Goal: Communication & Community: Share content

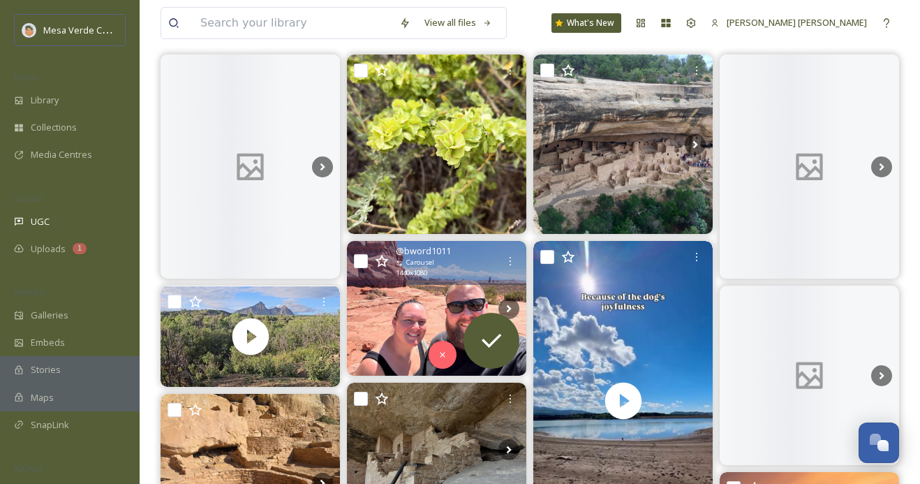
scroll to position [186, 0]
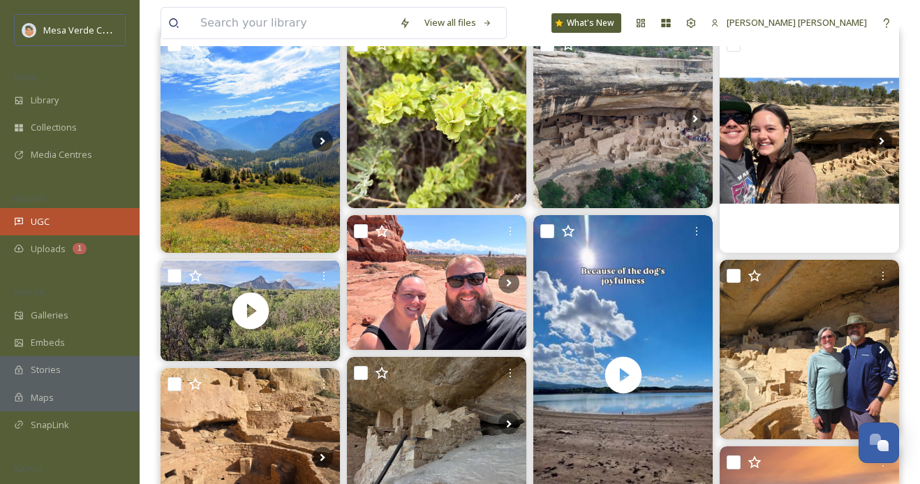
click at [36, 215] on span "UGC" at bounding box center [40, 221] width 19 height 13
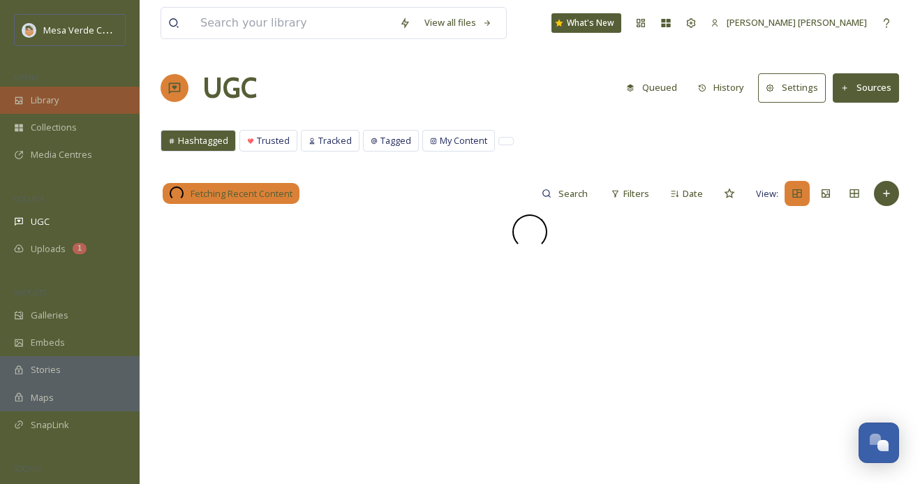
click at [53, 98] on span "Library" at bounding box center [45, 100] width 28 height 13
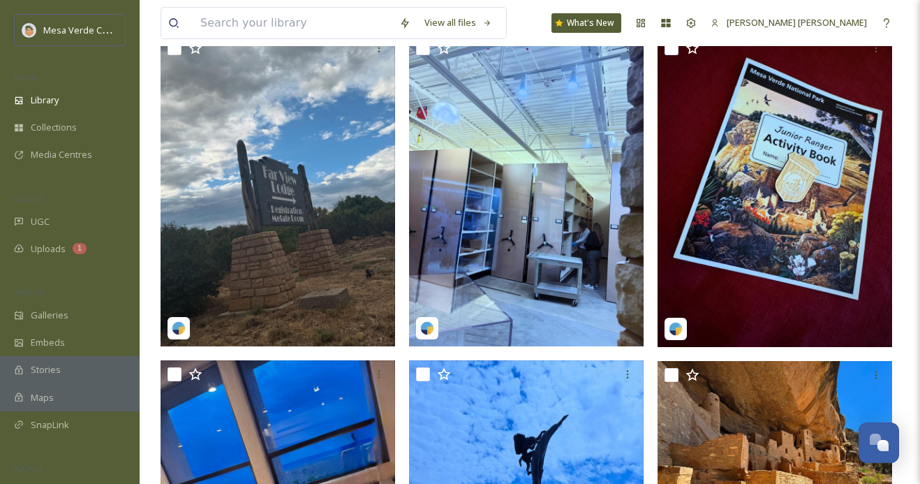
scroll to position [3089, 0]
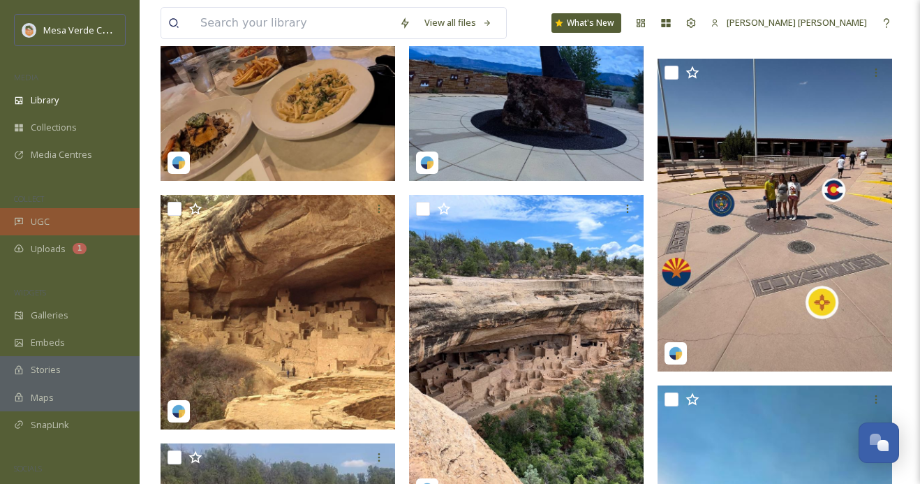
click at [54, 219] on div "UGC" at bounding box center [70, 221] width 140 height 27
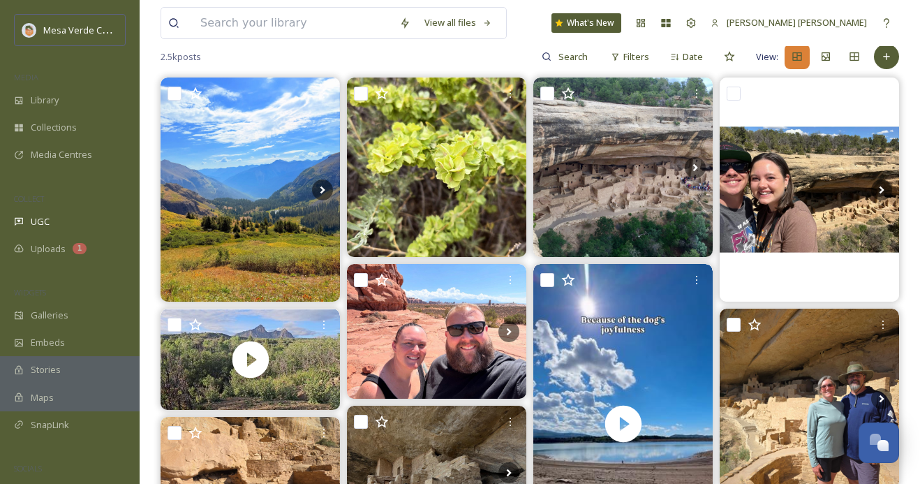
scroll to position [163, 0]
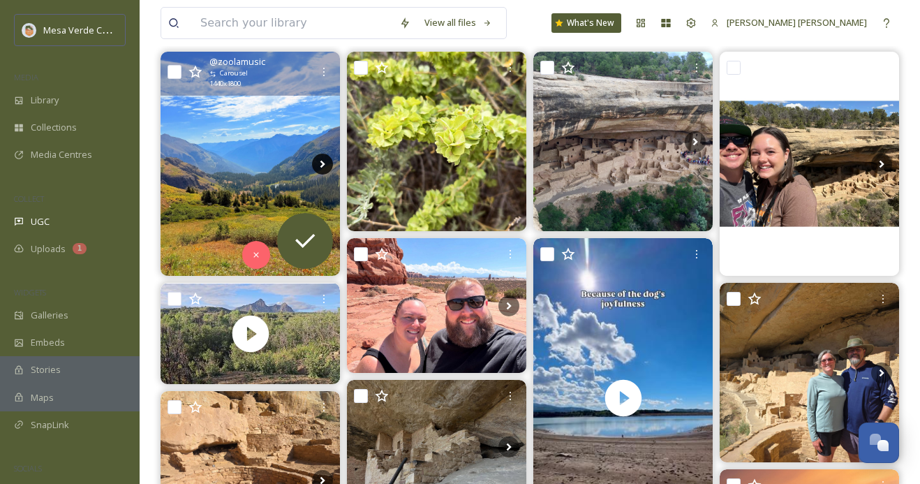
click at [325, 166] on icon at bounding box center [322, 164] width 21 height 21
click at [266, 198] on img at bounding box center [250, 164] width 179 height 224
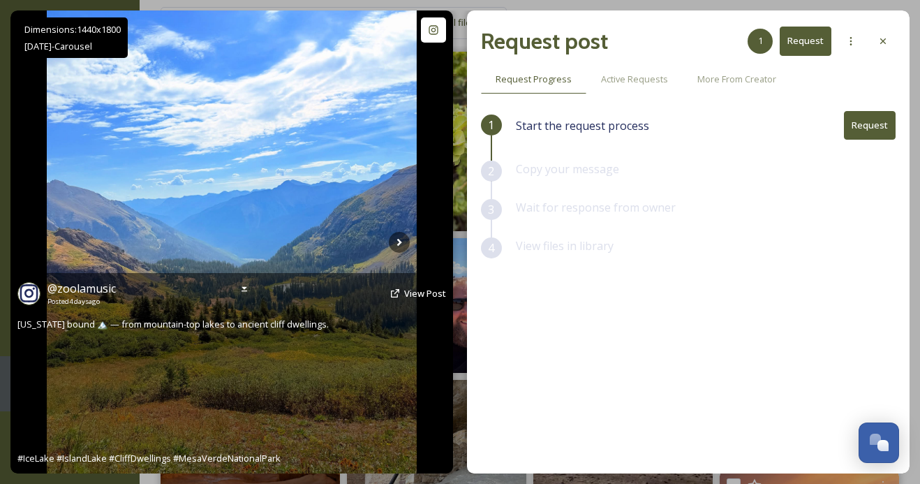
click at [410, 240] on img at bounding box center [232, 241] width 370 height 463
click at [404, 240] on icon at bounding box center [399, 242] width 21 height 21
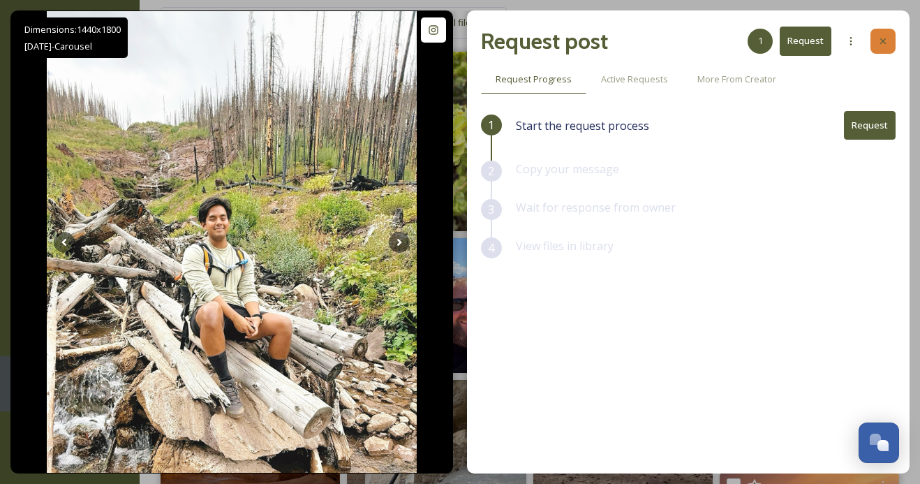
click at [889, 41] on div at bounding box center [883, 41] width 25 height 25
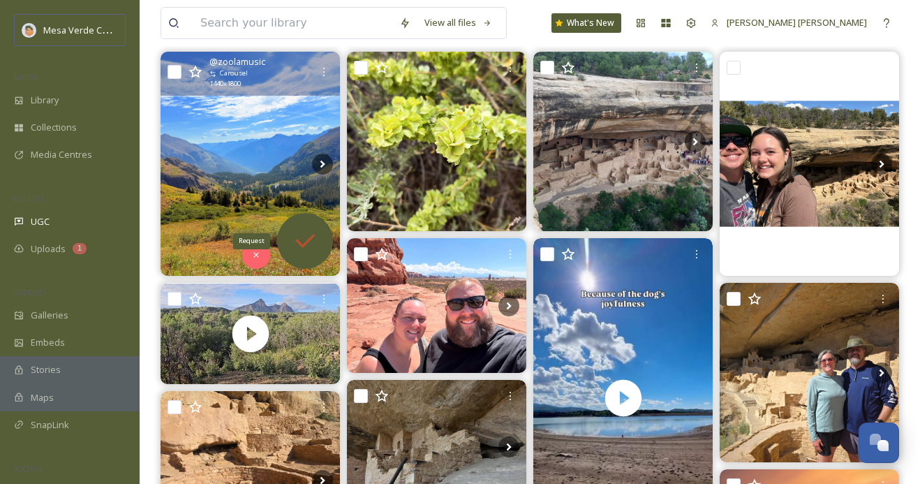
click at [304, 242] on icon at bounding box center [305, 241] width 28 height 28
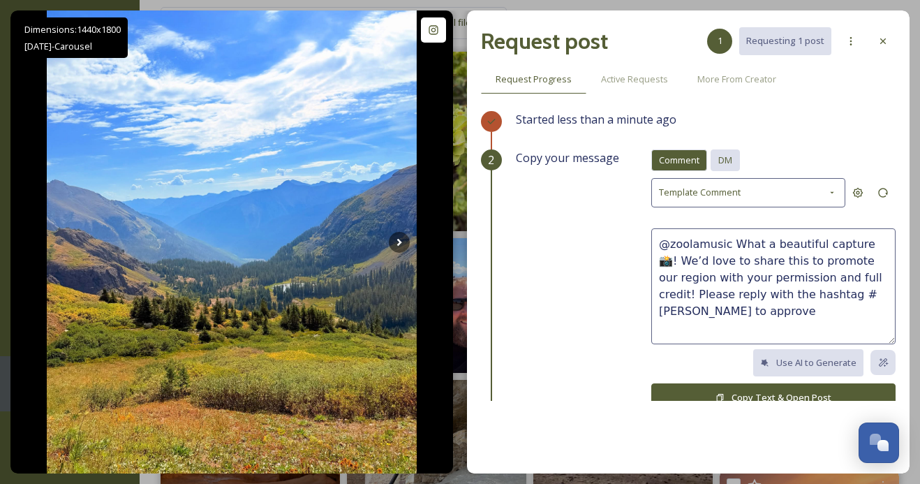
click at [729, 160] on span "DM" at bounding box center [725, 160] width 14 height 13
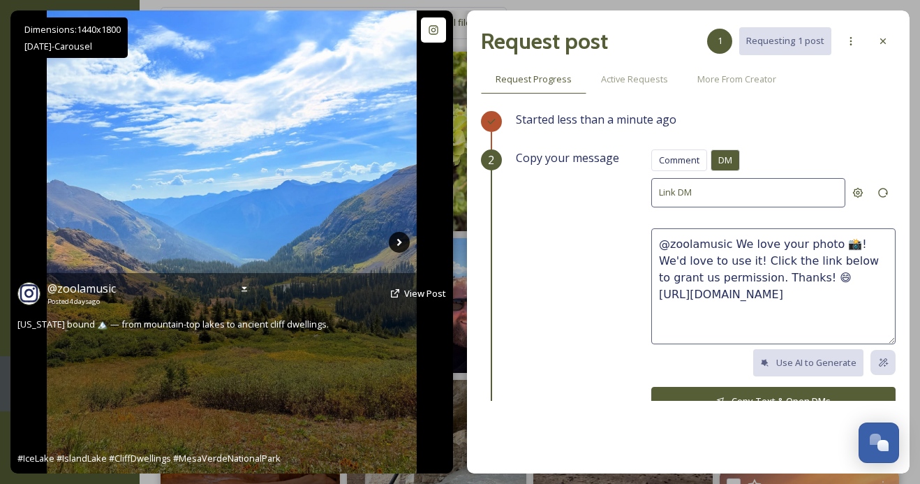
click at [402, 237] on icon at bounding box center [399, 242] width 21 height 21
click at [402, 239] on icon at bounding box center [399, 242] width 21 height 21
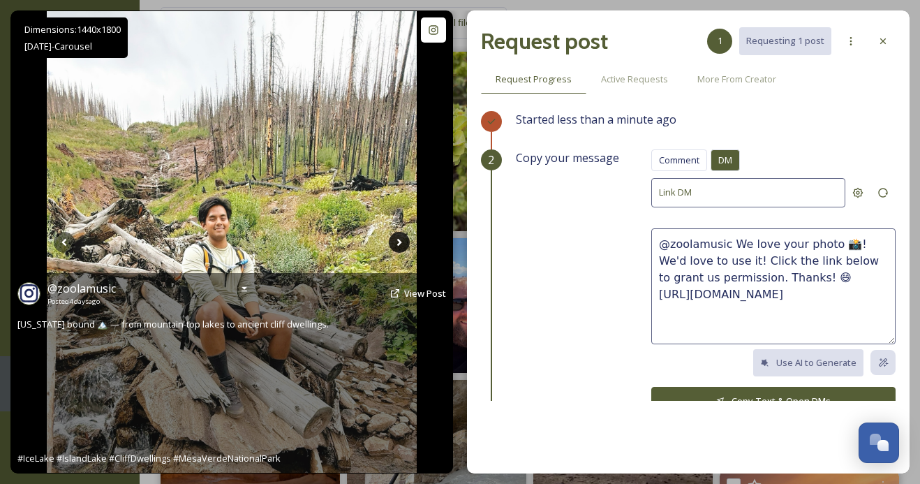
click at [402, 239] on icon at bounding box center [399, 242] width 21 height 21
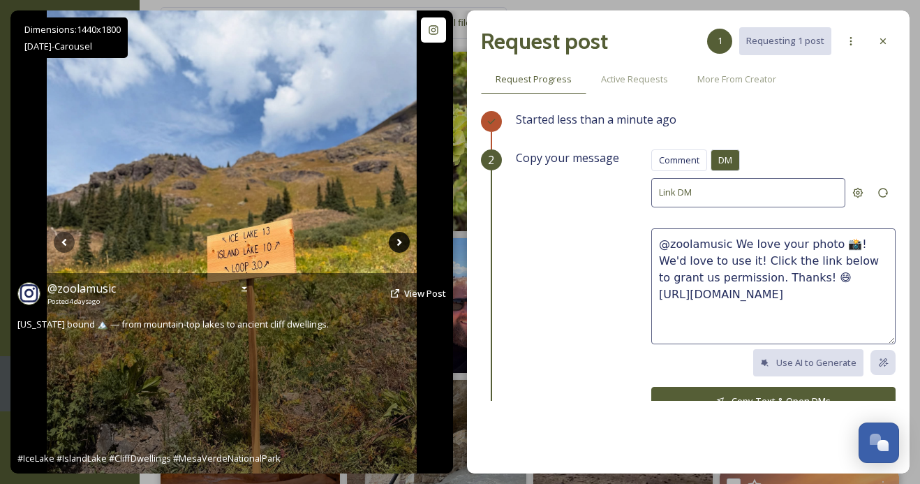
click at [398, 242] on icon at bounding box center [399, 242] width 21 height 21
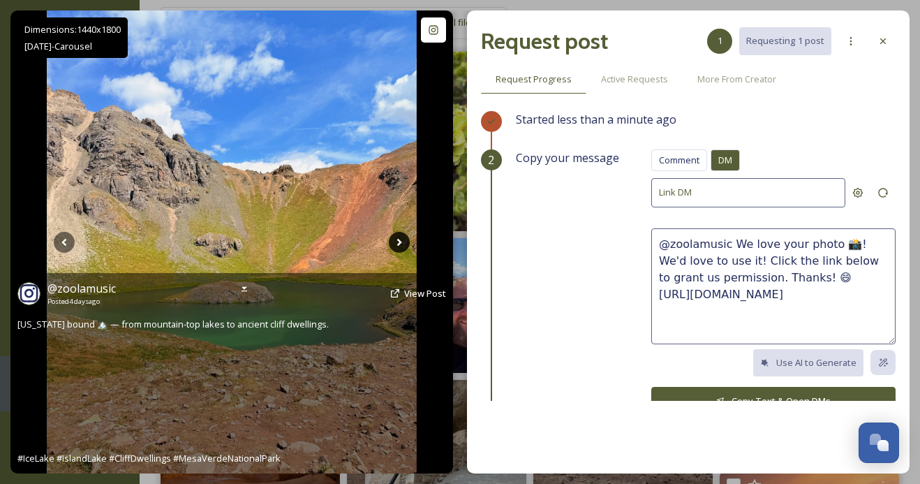
click at [398, 242] on icon at bounding box center [399, 242] width 21 height 21
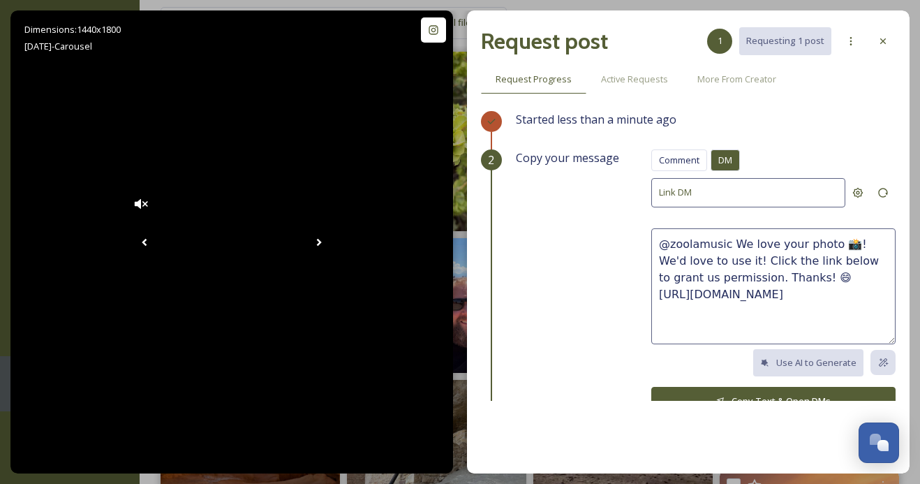
drag, startPoint x: 797, startPoint y: 274, endPoint x: 730, endPoint y: 244, distance: 73.7
click at [730, 243] on textarea "@zoolamusic We love your photo 📸! We'd love to use it! Click the link below to …" at bounding box center [773, 286] width 244 height 116
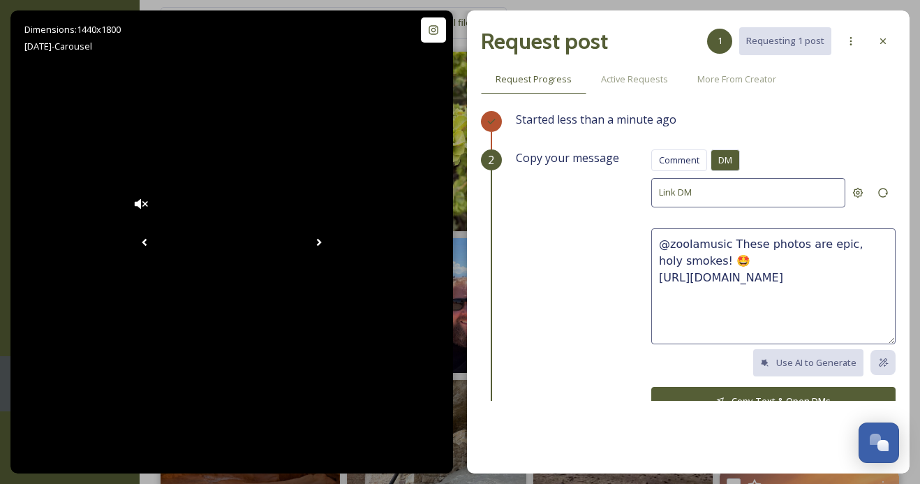
click at [802, 244] on textarea "@zoolamusic These photos are epic, holy smokes! 🤩 [URL][DOMAIN_NAME]" at bounding box center [773, 286] width 244 height 116
click at [705, 260] on textarea "@zoolamusic These are epic, holy smokes! 🤩 [URL][DOMAIN_NAME]" at bounding box center [773, 286] width 244 height 116
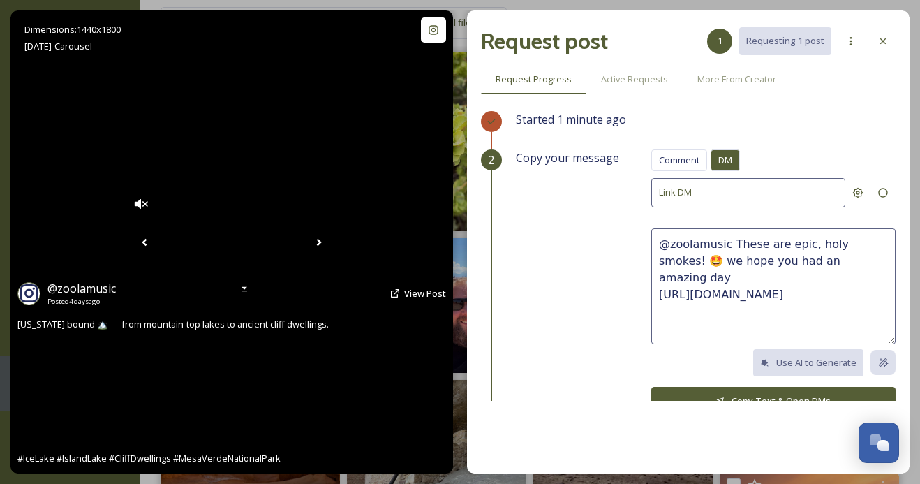
click at [330, 242] on icon at bounding box center [319, 242] width 21 height 21
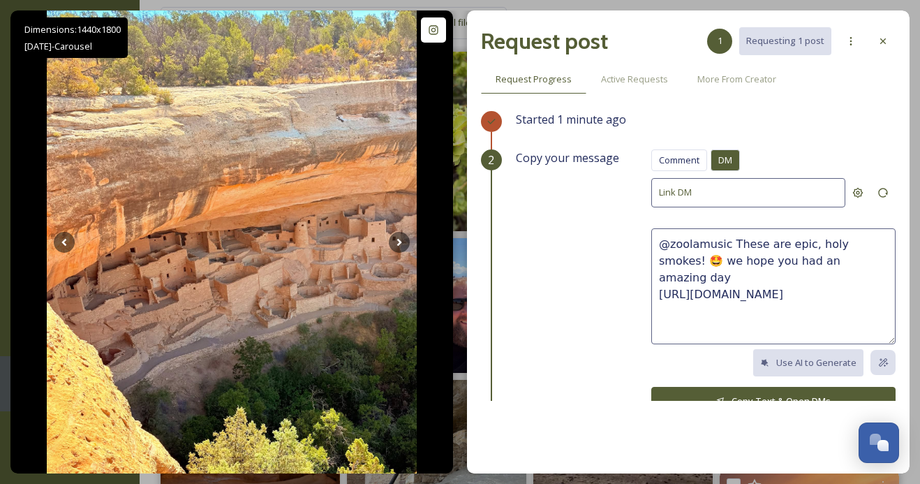
click at [846, 255] on textarea "@zoolamusic These are epic, holy smokes! 🤩 we hope you had an amazing day [URL]…" at bounding box center [773, 286] width 244 height 116
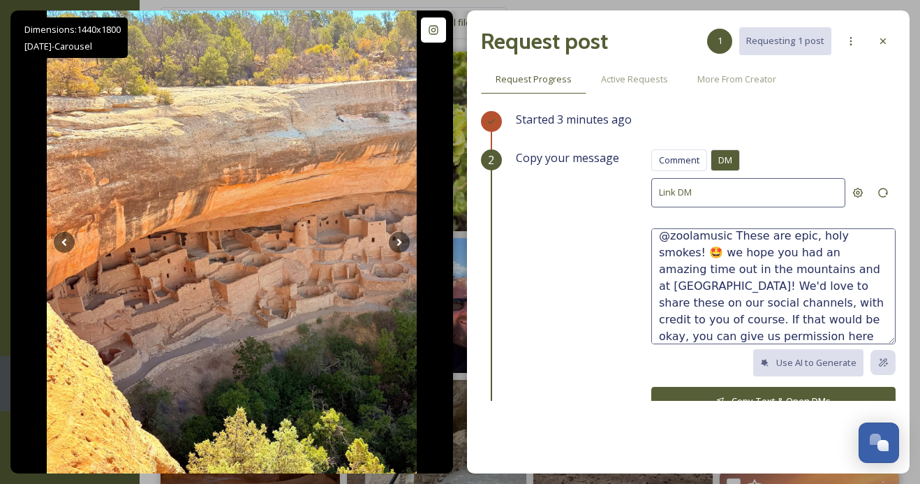
scroll to position [25, 0]
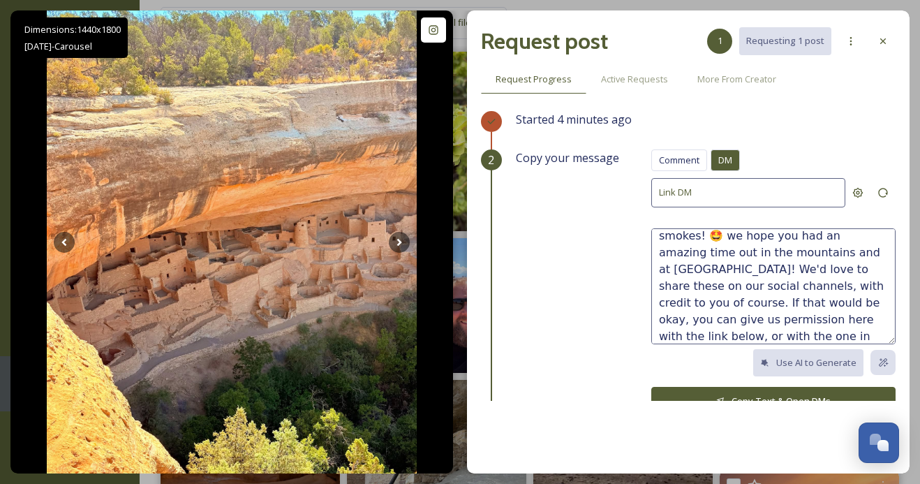
click at [872, 316] on textarea "@zoolamusic These are epic, holy smokes! 🤩 we hope you had an amazing time out …" at bounding box center [773, 286] width 244 height 116
type textarea "@zoolamusic These are epic, holy smokes! 🤩 we hope you had an amazing time out …"
click at [802, 394] on button "Copy Text & Open DMs" at bounding box center [773, 401] width 244 height 29
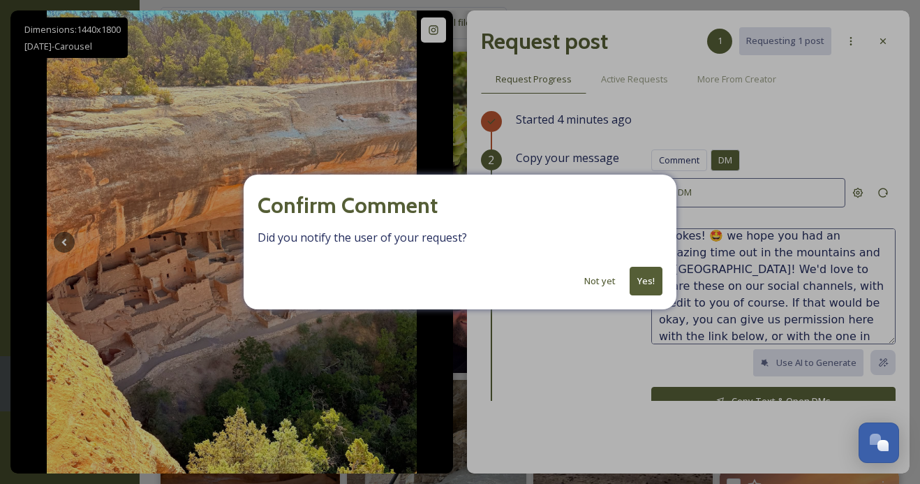
click at [640, 283] on button "Yes!" at bounding box center [646, 281] width 33 height 29
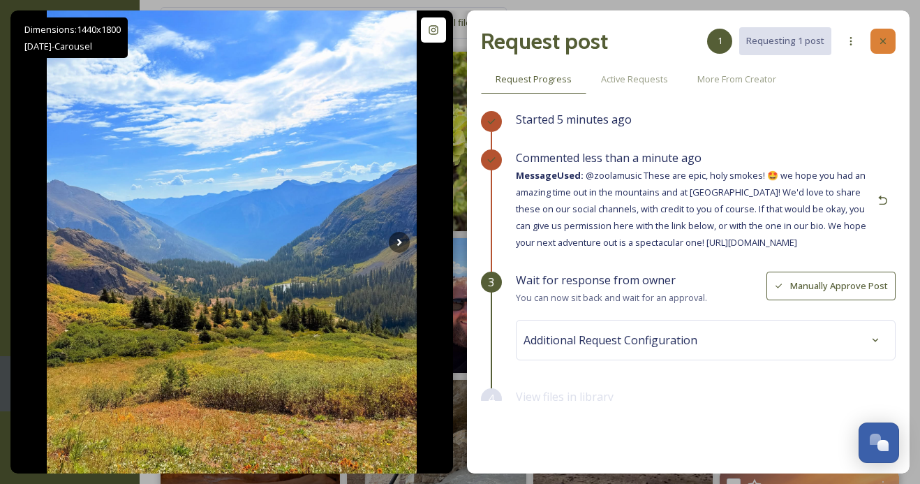
click at [889, 40] on div at bounding box center [883, 41] width 25 height 25
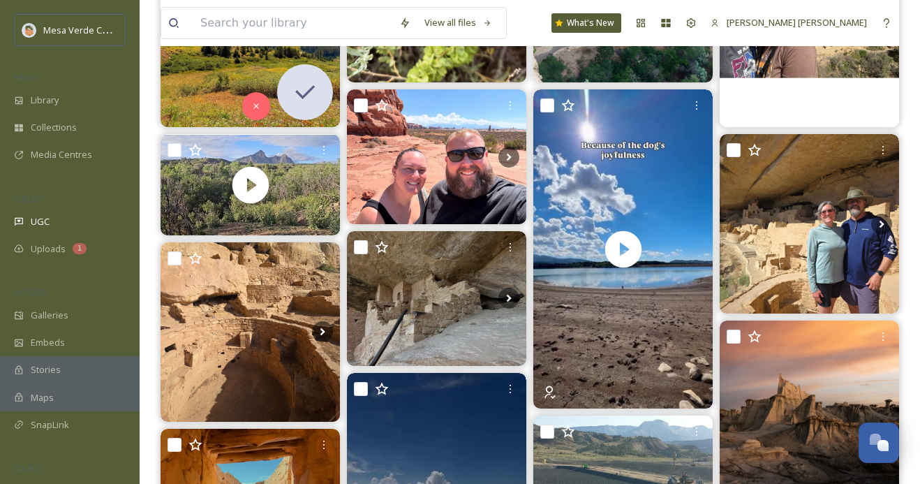
scroll to position [316, 0]
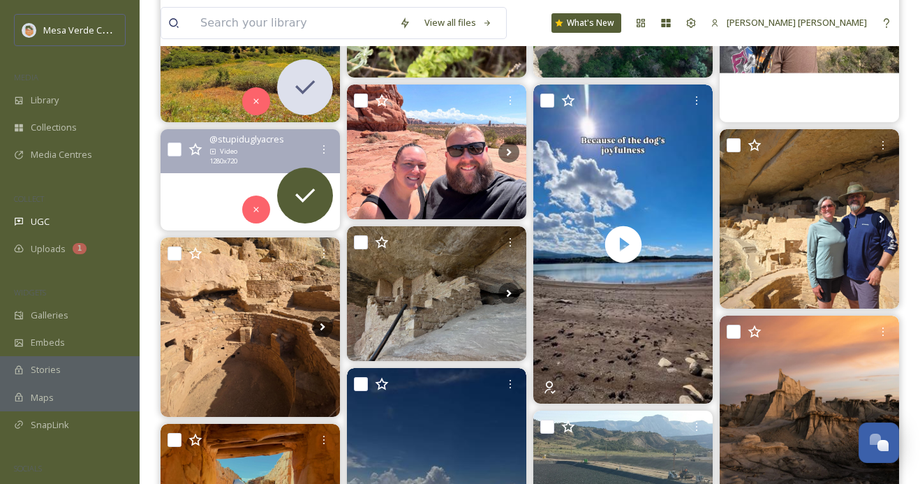
click at [219, 188] on video at bounding box center [250, 179] width 179 height 101
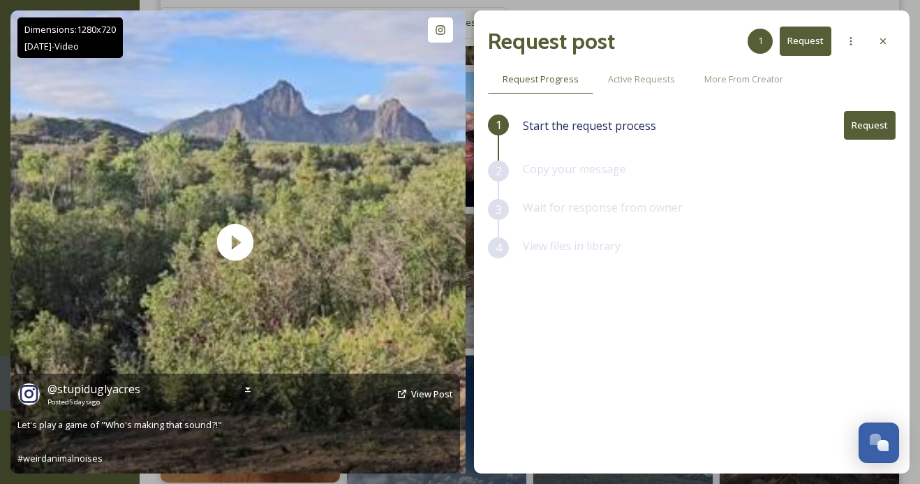
scroll to position [332, 0]
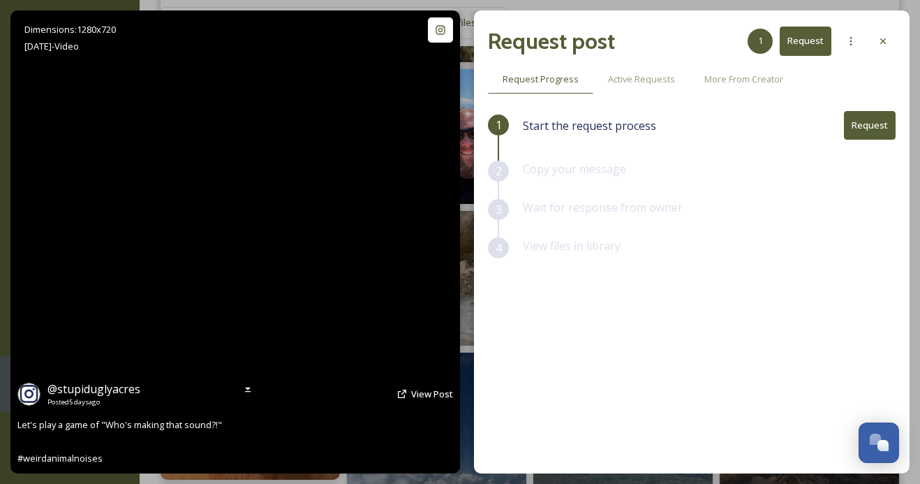
click at [241, 239] on video at bounding box center [236, 241] width 460 height 463
click at [261, 237] on video at bounding box center [236, 241] width 460 height 463
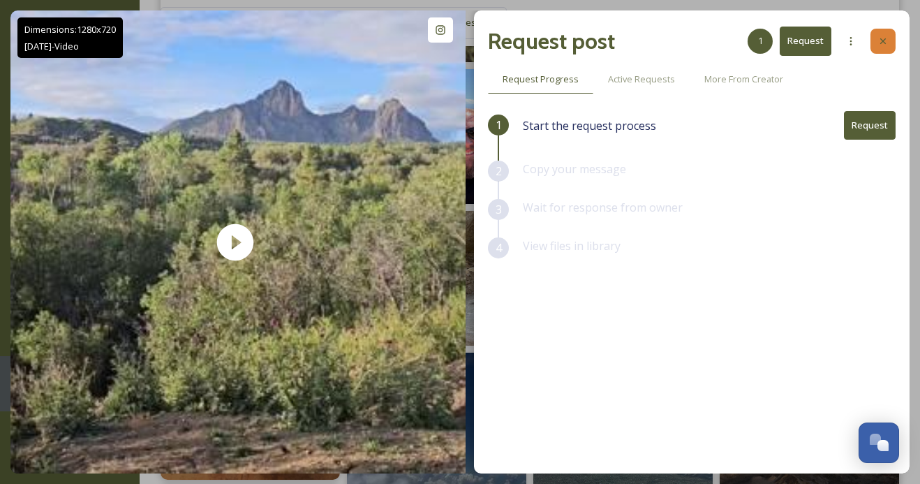
click at [885, 37] on icon at bounding box center [883, 41] width 11 height 11
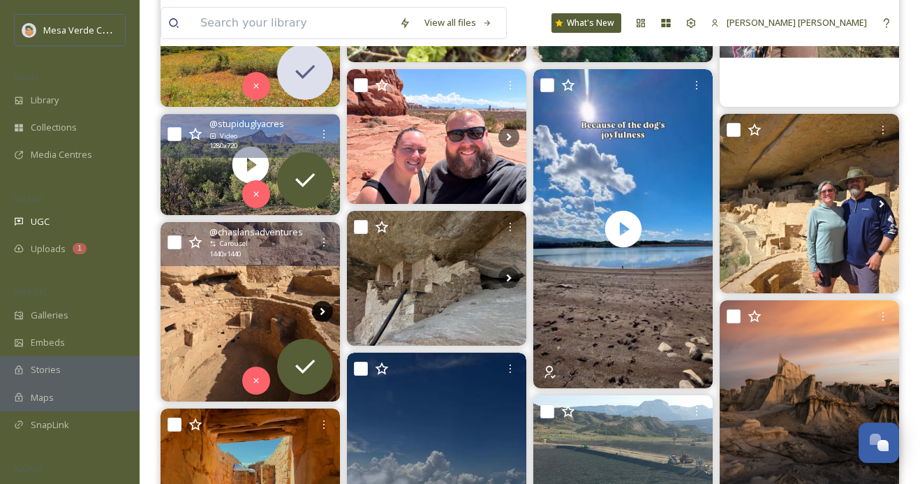
click at [323, 311] on icon at bounding box center [322, 312] width 5 height 8
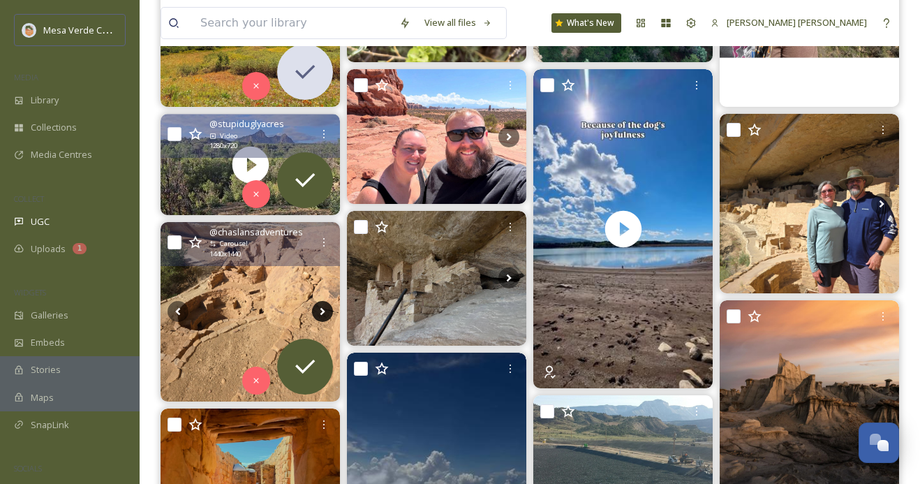
click at [323, 311] on icon at bounding box center [322, 312] width 5 height 8
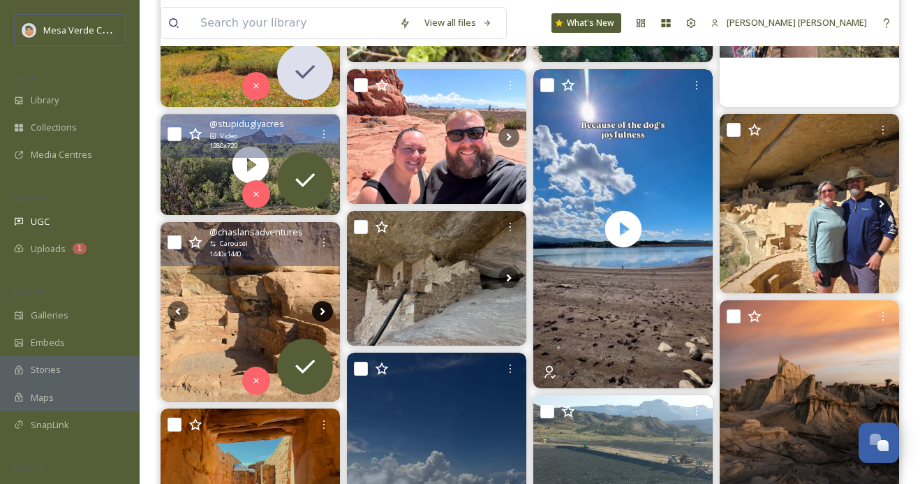
click at [320, 311] on icon at bounding box center [322, 311] width 21 height 21
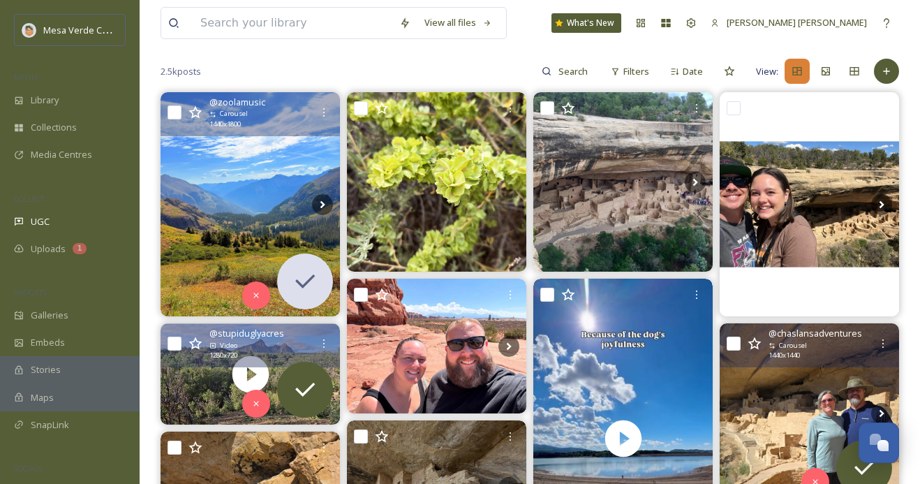
scroll to position [112, 0]
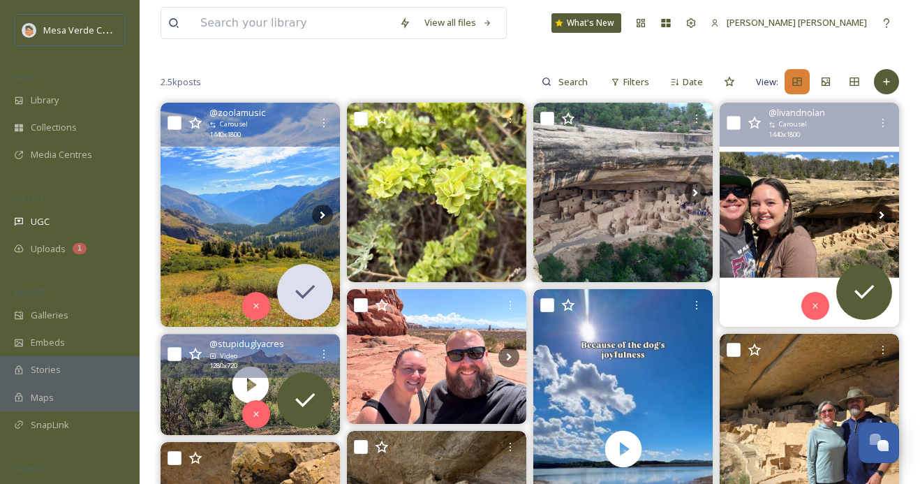
click at [774, 225] on img at bounding box center [809, 215] width 179 height 224
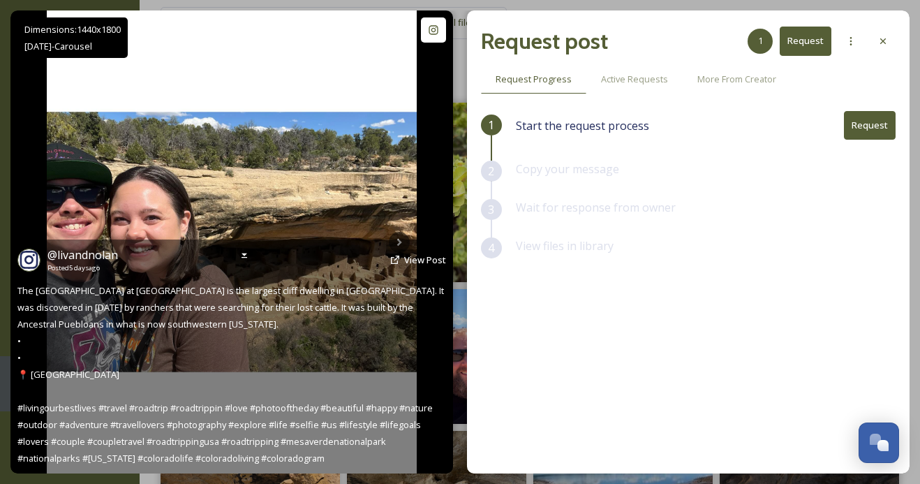
click at [403, 242] on div "@ livandnolan Posted [DATE] View Post The [GEOGRAPHIC_DATA] at [GEOGRAPHIC_DATA…" at bounding box center [231, 356] width 443 height 234
click at [399, 236] on icon at bounding box center [399, 242] width 21 height 21
click at [243, 258] on icon at bounding box center [244, 255] width 11 height 11
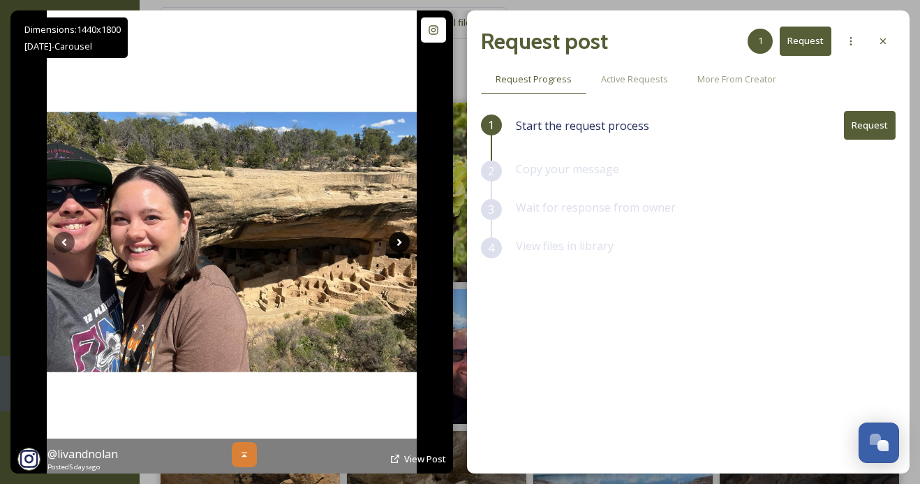
click at [401, 249] on icon at bounding box center [399, 242] width 21 height 21
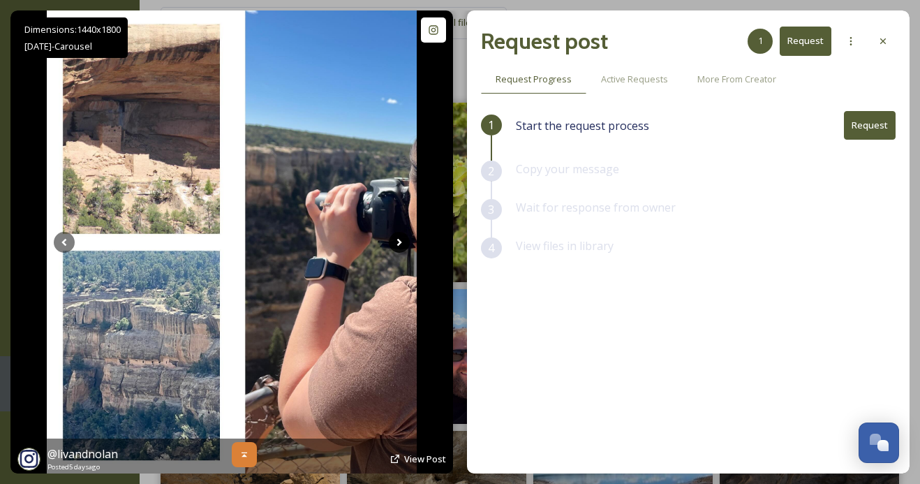
click at [397, 242] on icon at bounding box center [399, 242] width 21 height 21
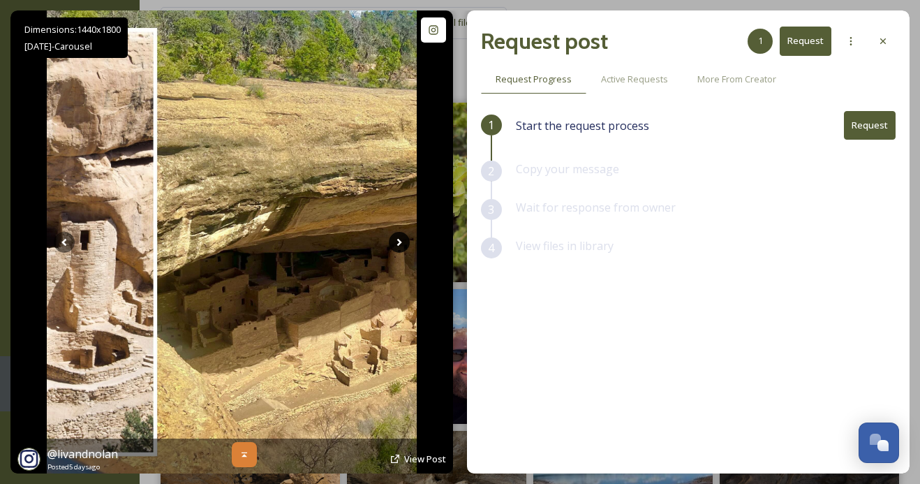
click at [397, 242] on icon at bounding box center [399, 242] width 21 height 21
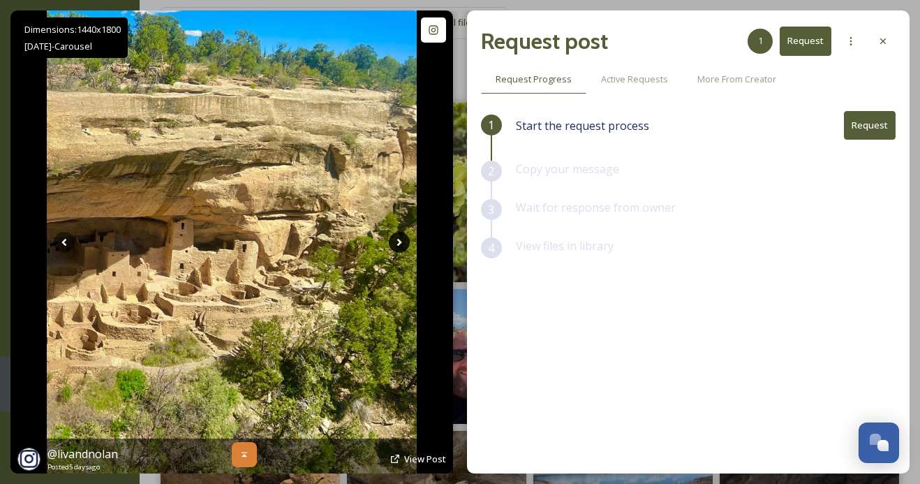
click at [397, 242] on icon at bounding box center [399, 242] width 21 height 21
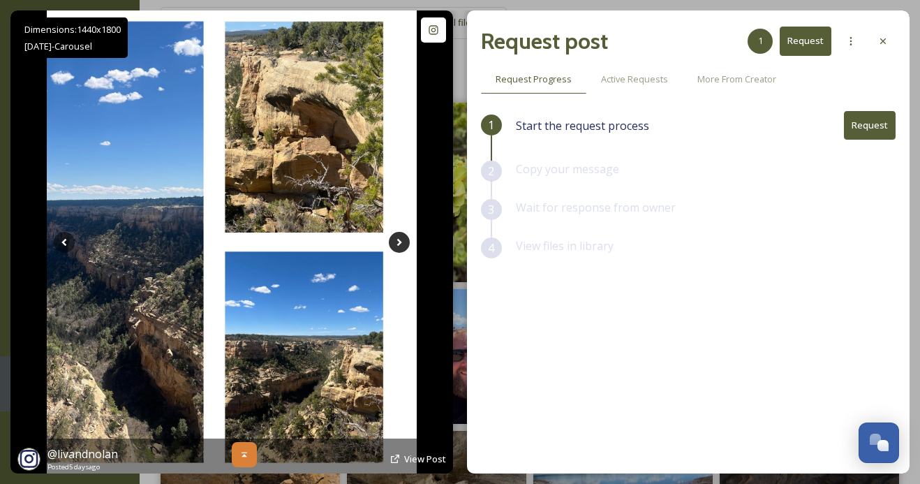
click at [394, 244] on icon at bounding box center [399, 242] width 21 height 21
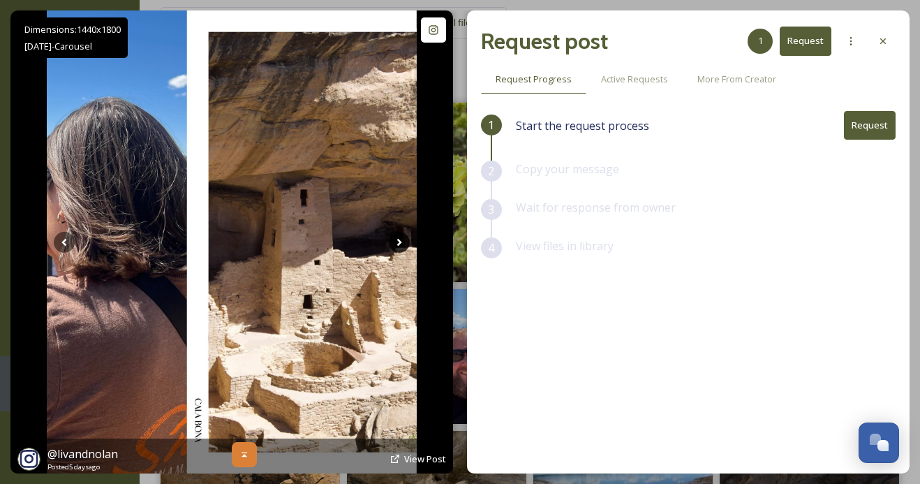
click at [394, 244] on icon at bounding box center [399, 242] width 21 height 21
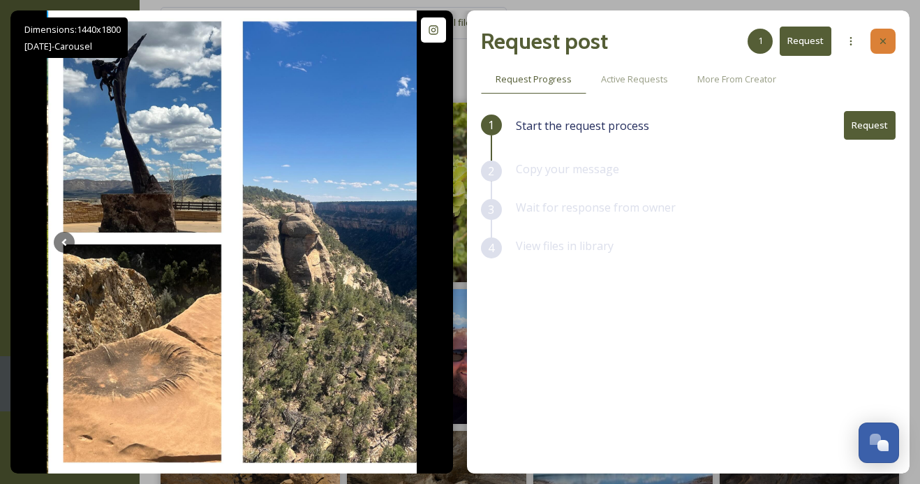
click at [887, 40] on icon at bounding box center [883, 41] width 11 height 11
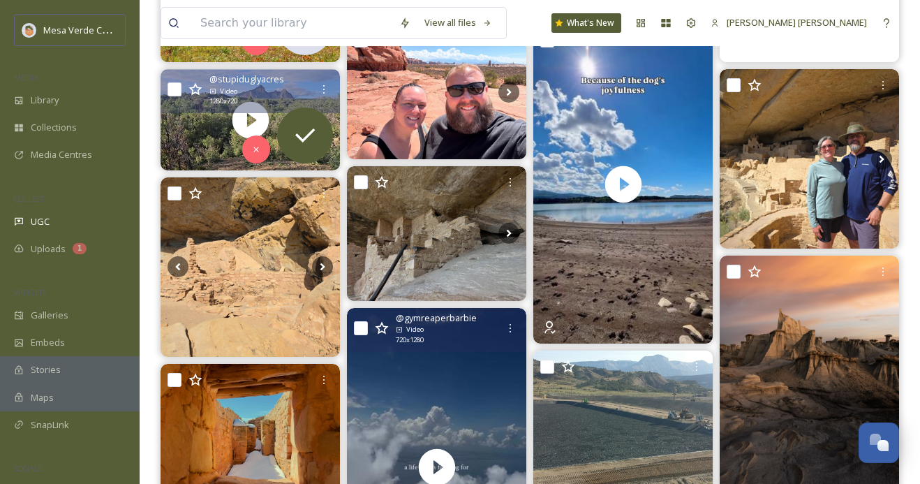
scroll to position [387, 0]
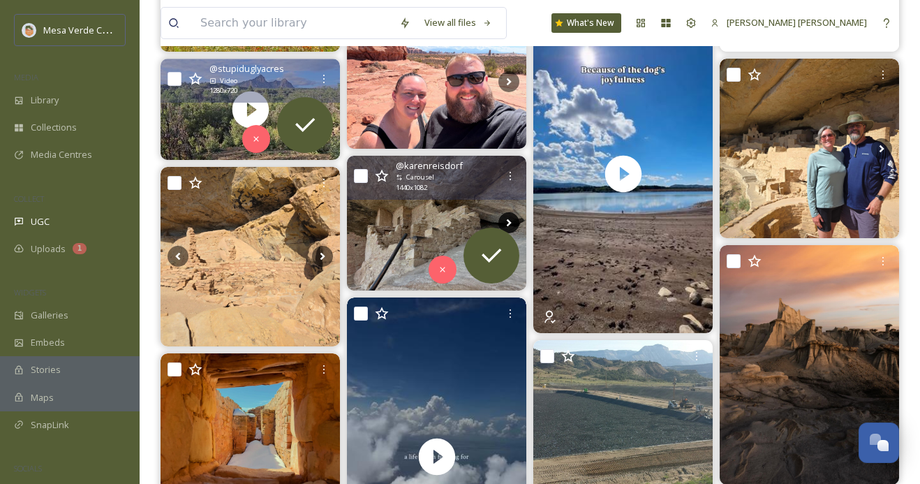
click at [508, 221] on icon at bounding box center [509, 223] width 5 height 8
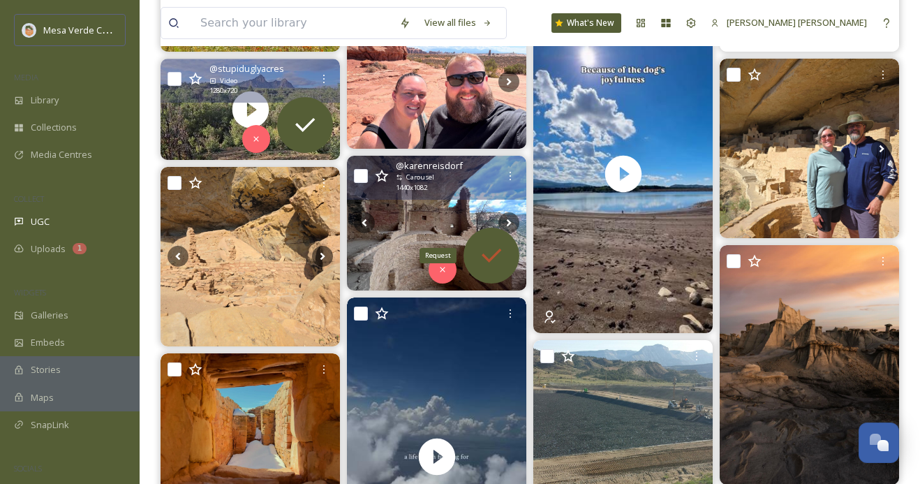
click at [491, 253] on icon at bounding box center [492, 256] width 28 height 28
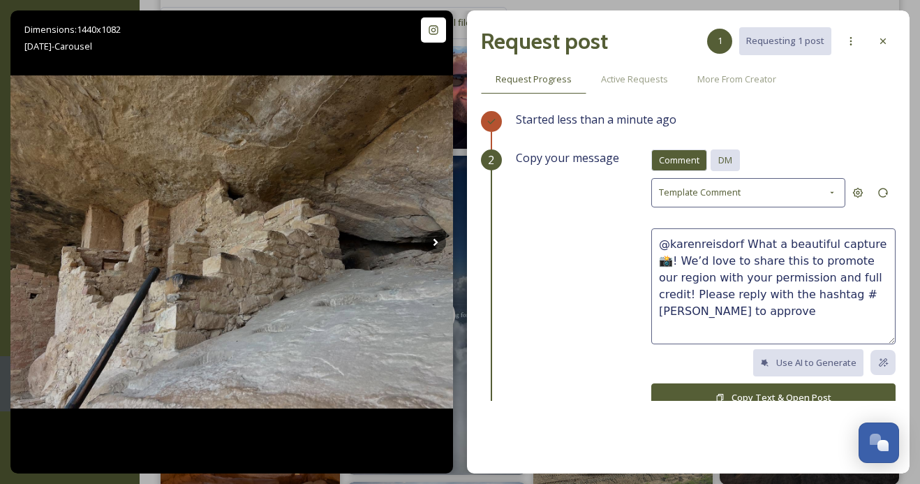
click at [737, 159] on div "DM" at bounding box center [725, 160] width 29 height 22
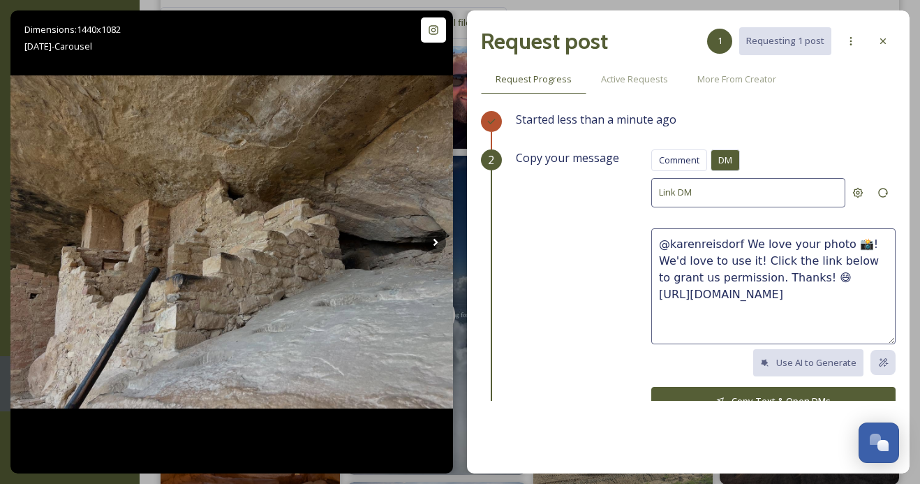
drag, startPoint x: 777, startPoint y: 278, endPoint x: 745, endPoint y: 244, distance: 46.9
click at [745, 244] on textarea "@karenreisdorf We love your photo 📸! We'd love to use it! Click the link below …" at bounding box center [773, 286] width 244 height 116
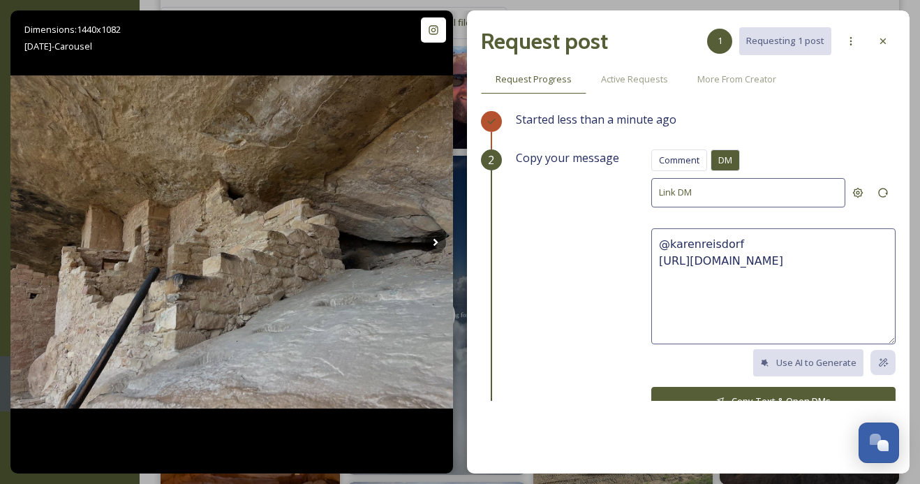
paste textarea "These photos are so cool, we hope you had a great visit! We'd love to share the…"
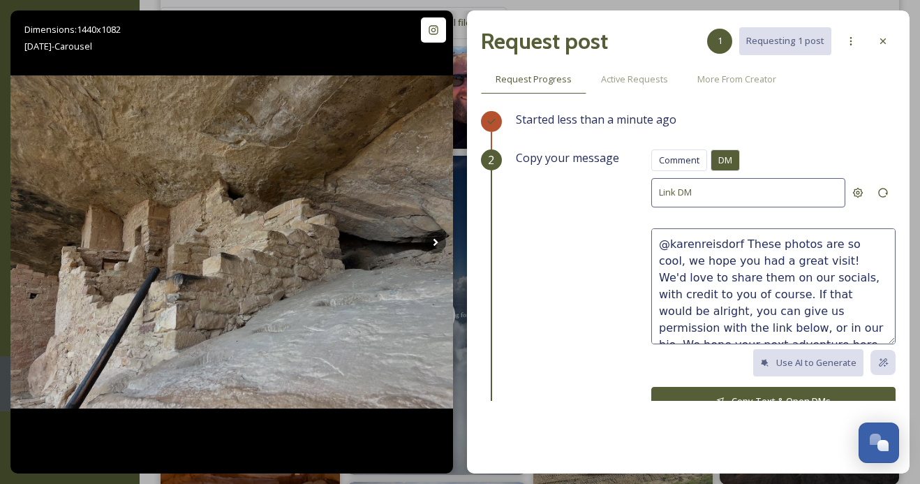
scroll to position [8, 0]
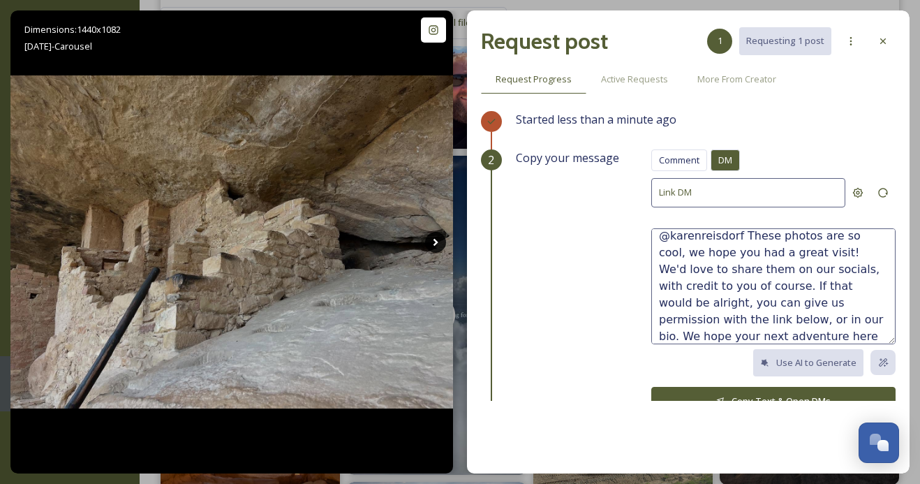
click at [435, 244] on icon at bounding box center [435, 242] width 5 height 8
click at [847, 238] on textarea "@karenreisdorf These photos are so cool, we hope you had a great visit! We'd lo…" at bounding box center [773, 286] width 244 height 116
type textarea "@karenreisdorf These photos are super cool, we hope you had a great visit! We'd…"
click at [808, 395] on button "Copy Text & Open DMs" at bounding box center [773, 401] width 244 height 29
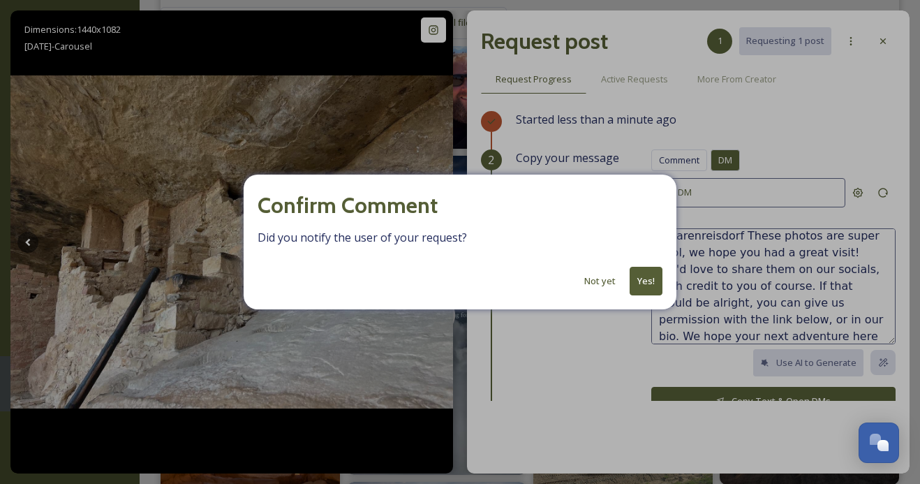
click at [644, 287] on button "Yes!" at bounding box center [646, 281] width 33 height 29
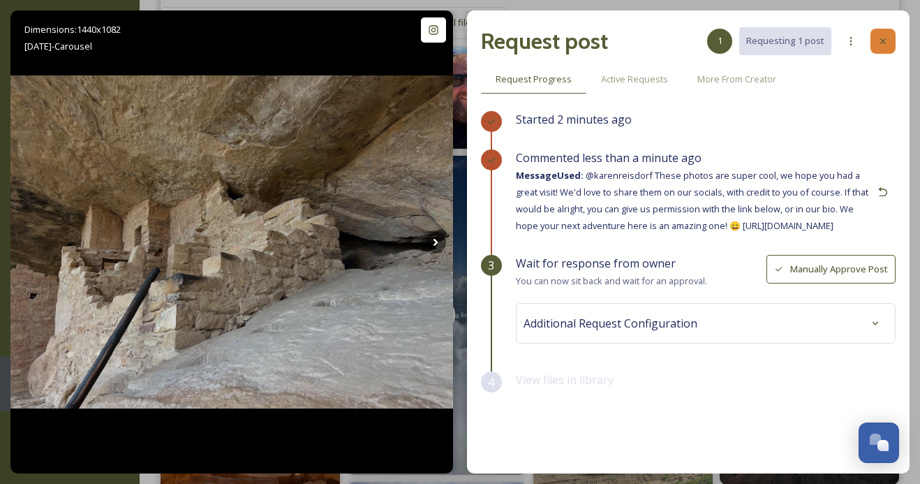
click at [880, 40] on icon at bounding box center [883, 41] width 11 height 11
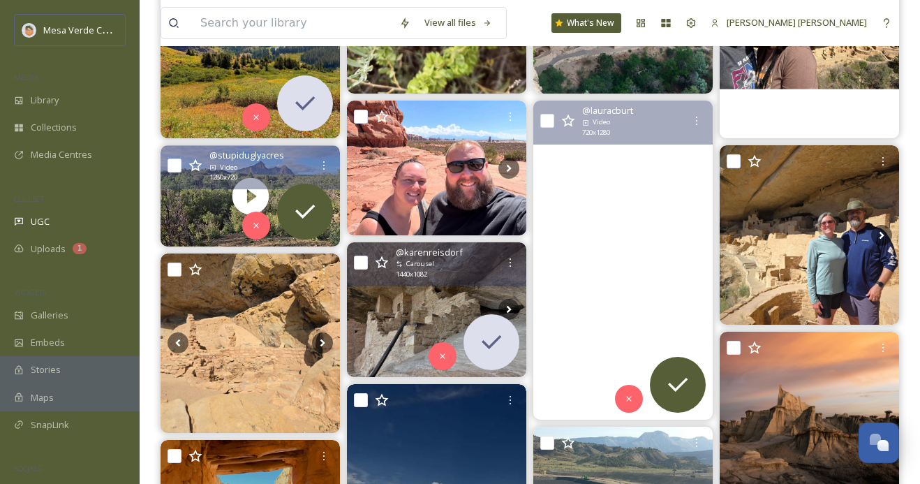
scroll to position [231, 0]
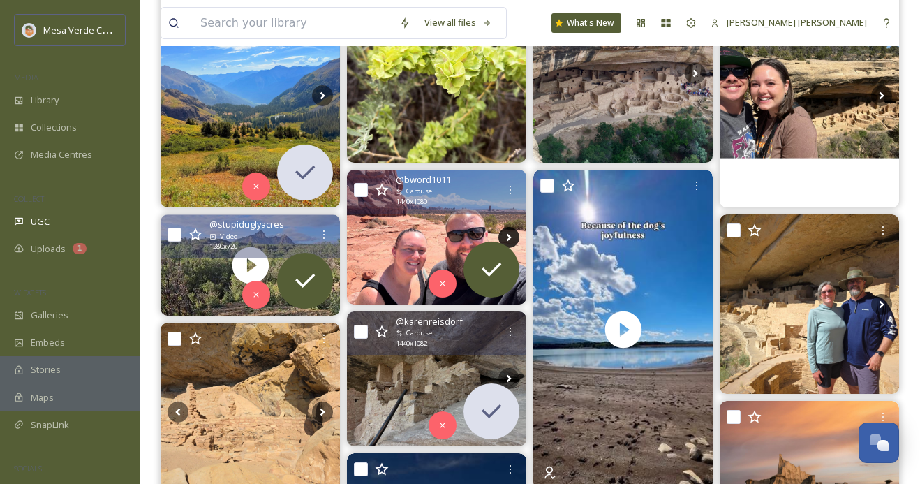
click at [506, 232] on icon at bounding box center [508, 237] width 21 height 21
click at [507, 232] on icon at bounding box center [508, 237] width 21 height 21
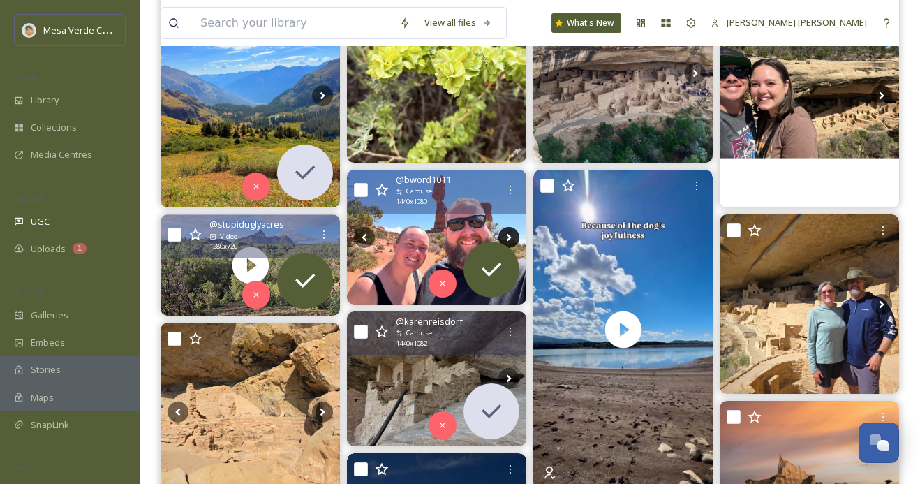
click at [510, 239] on icon at bounding box center [508, 237] width 21 height 21
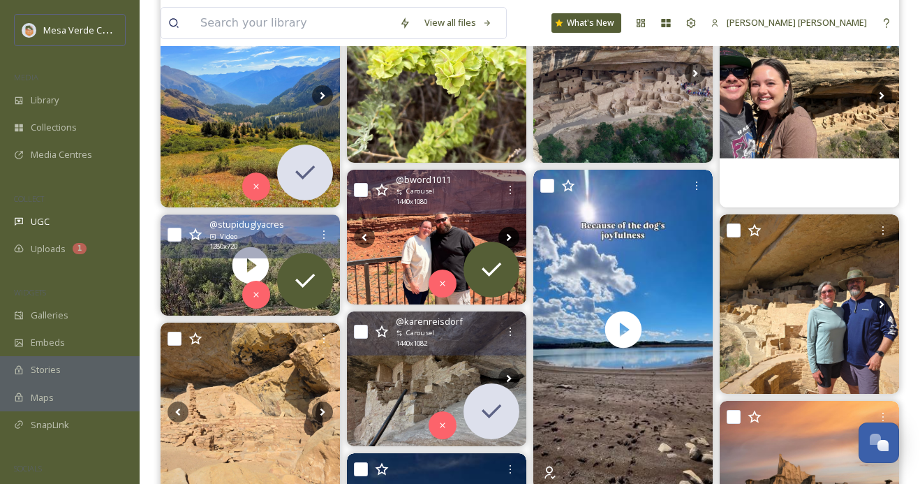
click at [511, 236] on icon at bounding box center [508, 237] width 21 height 21
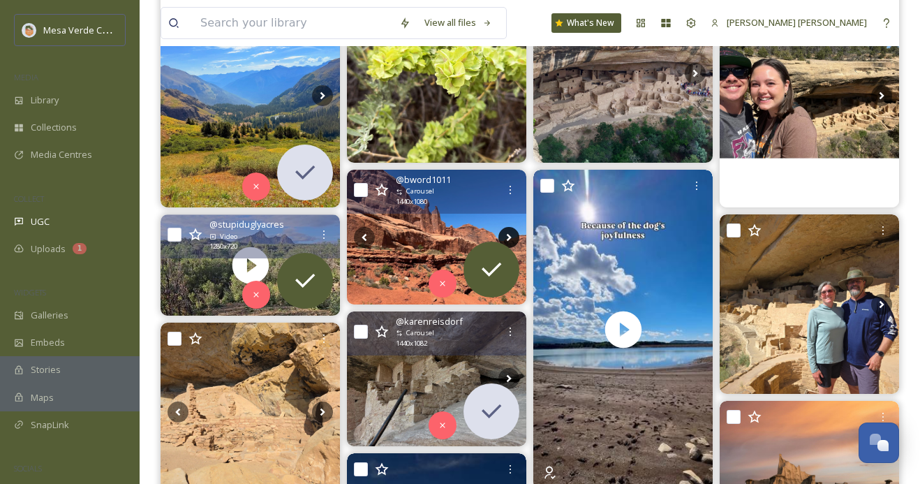
click at [511, 236] on icon at bounding box center [508, 237] width 21 height 21
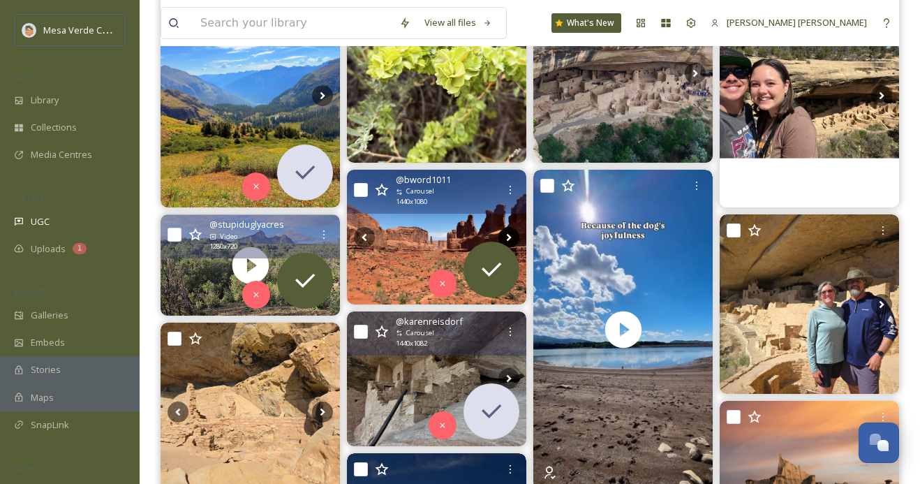
click at [511, 236] on icon at bounding box center [508, 237] width 21 height 21
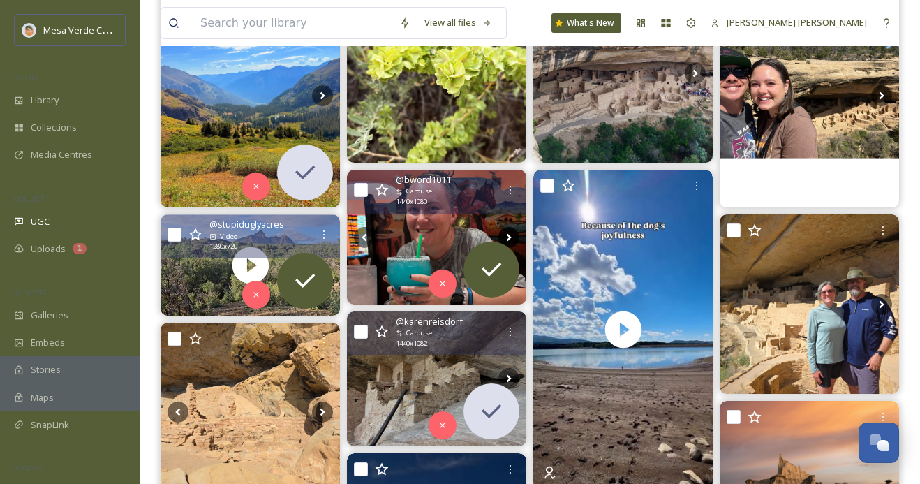
click at [511, 236] on icon at bounding box center [508, 237] width 21 height 21
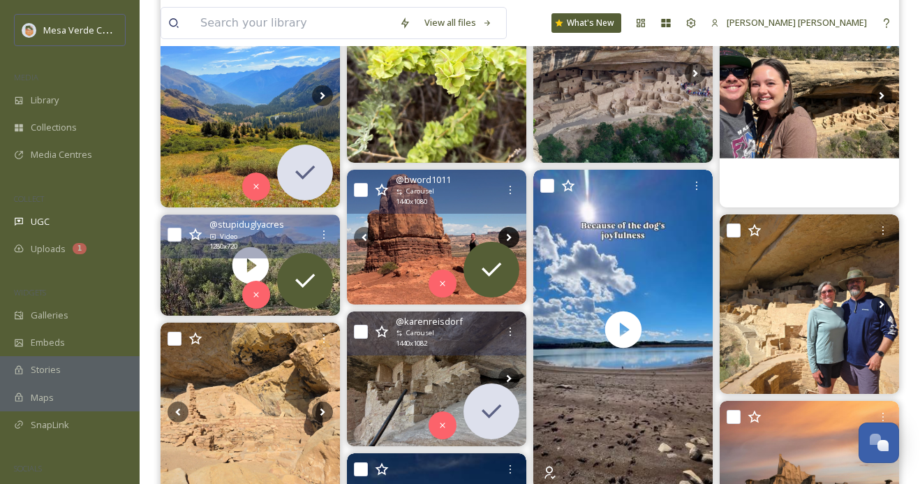
click at [507, 237] on icon at bounding box center [508, 237] width 21 height 21
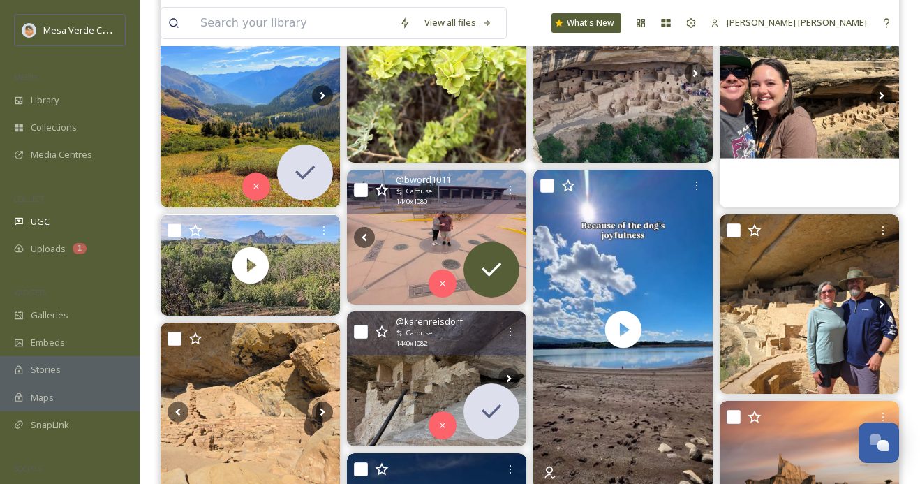
scroll to position [282, 0]
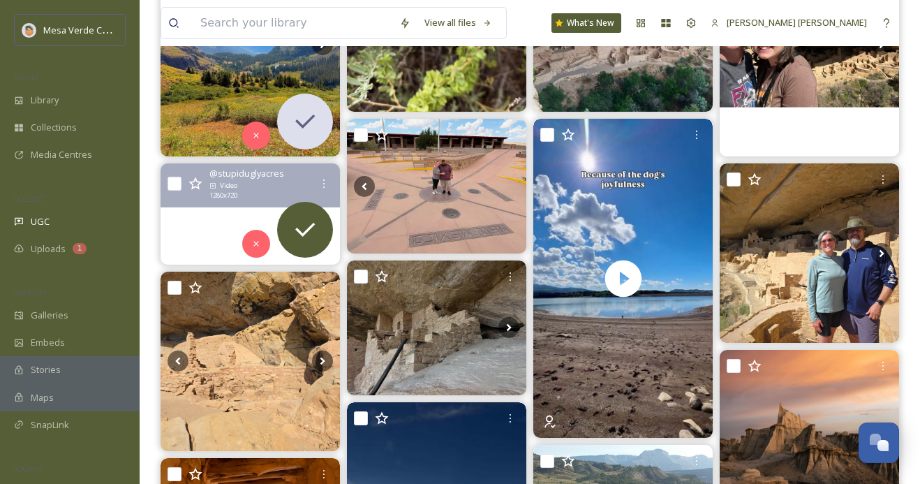
click at [200, 230] on video at bounding box center [250, 213] width 179 height 101
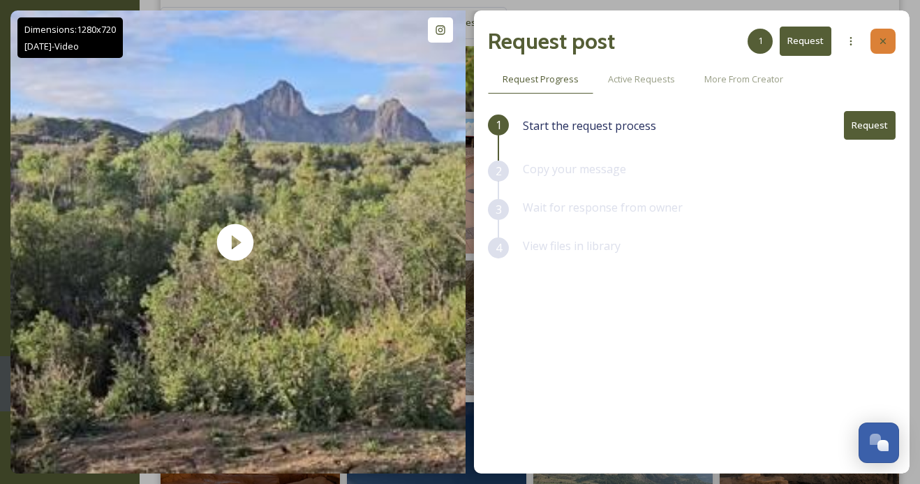
click at [884, 46] on icon at bounding box center [883, 41] width 11 height 11
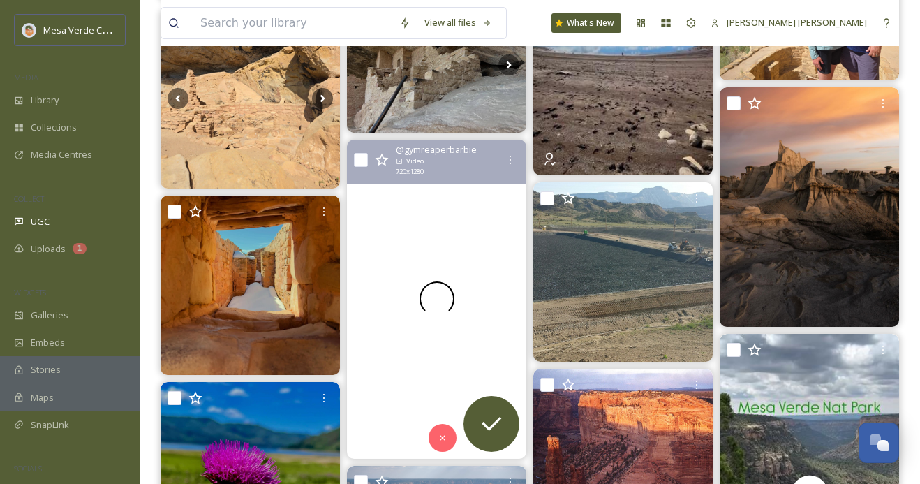
scroll to position [582, 0]
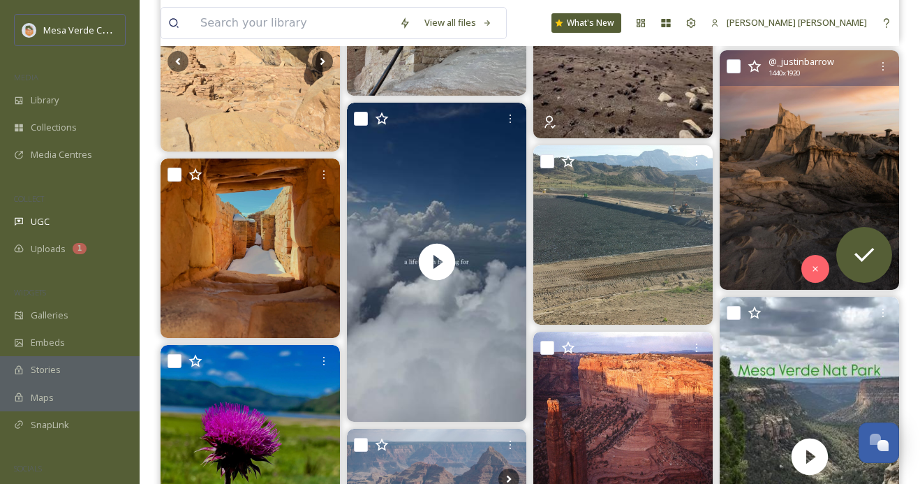
click at [774, 201] on img at bounding box center [809, 169] width 179 height 239
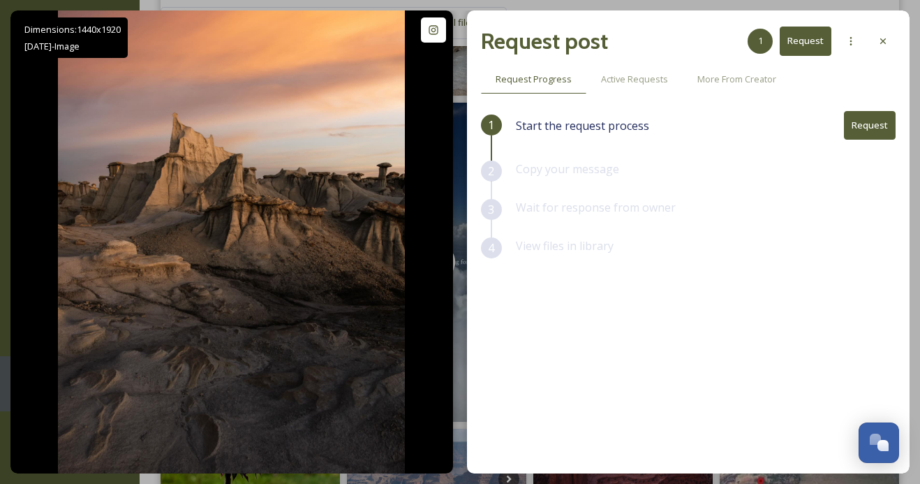
click at [865, 126] on button "Request" at bounding box center [870, 125] width 52 height 29
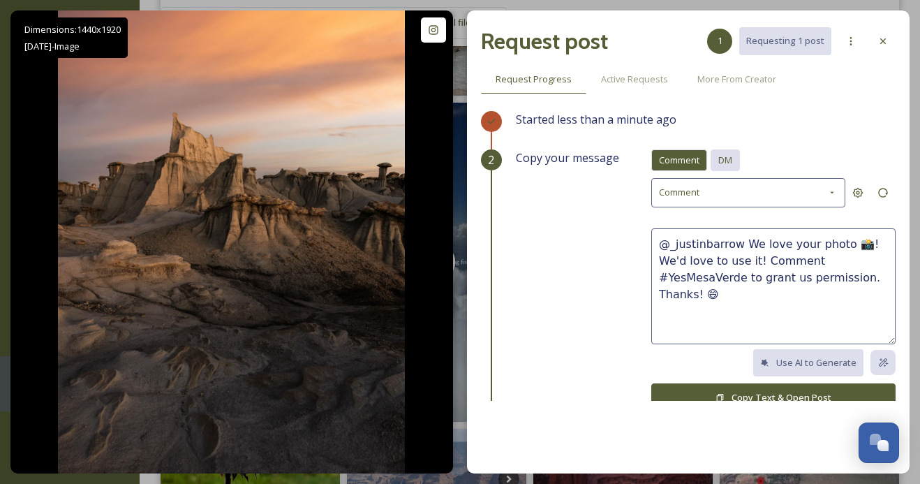
click at [732, 158] on span "DM" at bounding box center [725, 160] width 14 height 13
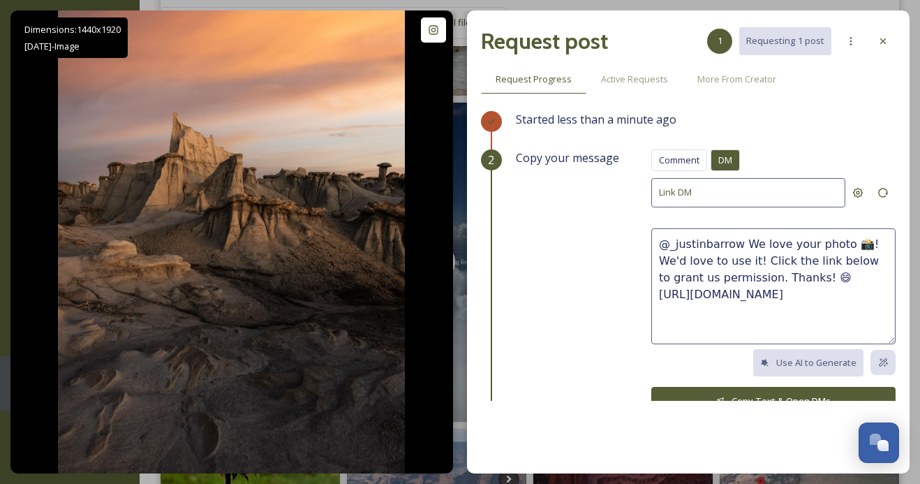
drag, startPoint x: 777, startPoint y: 272, endPoint x: 744, endPoint y: 242, distance: 45.5
click at [744, 242] on textarea "@_justinbarrow We love your photo 📸! We'd love to use it! Click the link below …" at bounding box center [773, 286] width 244 height 116
paste textarea "This photo is super cool! We'd love to share it on our socials, with credit to …"
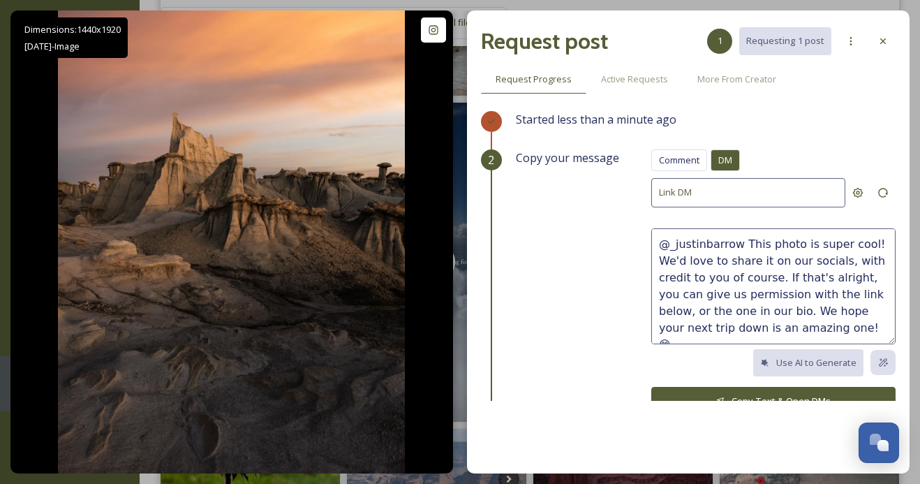
drag, startPoint x: 868, startPoint y: 243, endPoint x: 741, endPoint y: 239, distance: 126.4
click at [741, 240] on textarea "@_justinbarrow This photo is super cool! We'd love to share it on our socials, …" at bounding box center [773, 286] width 244 height 116
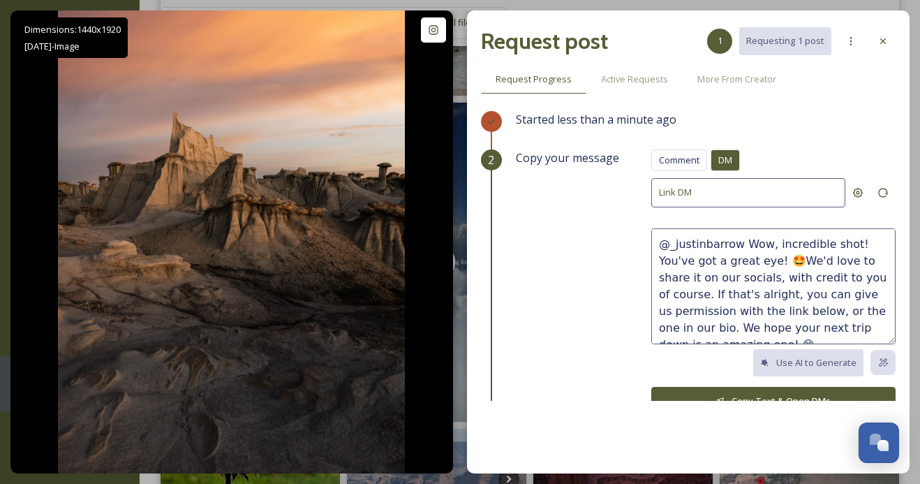
scroll to position [15, 0]
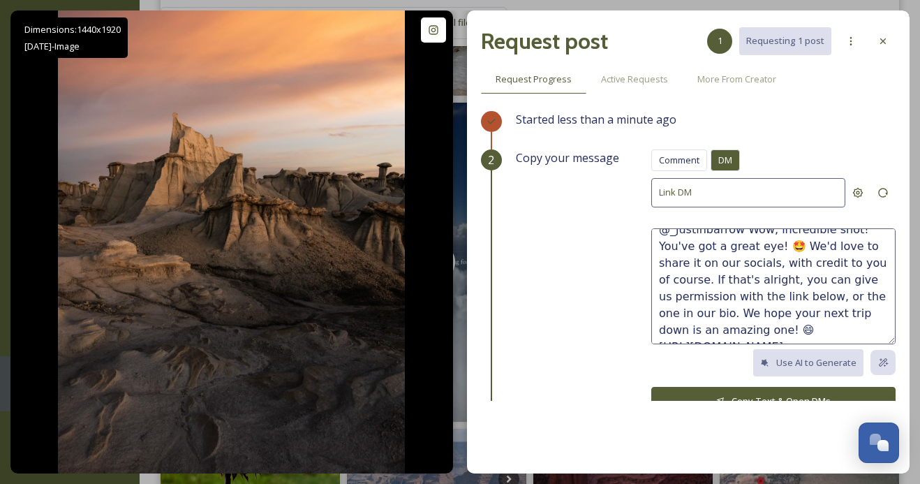
click at [679, 333] on textarea "@_justinbarrow Wow, incredible shot! You've got a great eye! 🤩 We'd love to sha…" at bounding box center [773, 286] width 244 height 116
click at [784, 311] on textarea "@_justinbarrow Wow, incredible shot! You've got a great eye! 🤩 We'd love to sha…" at bounding box center [773, 286] width 244 height 116
click at [857, 245] on textarea "@_justinbarrow Wow, incredible shot! You've got a great eye! 🤩 We'd love to sha…" at bounding box center [773, 286] width 244 height 116
type textarea "@_justinbarrow Wow, incredible shot! You've got a great eye! 🤩 We'd love to sha…"
click at [798, 396] on button "Copy Text & Open DMs" at bounding box center [773, 401] width 244 height 29
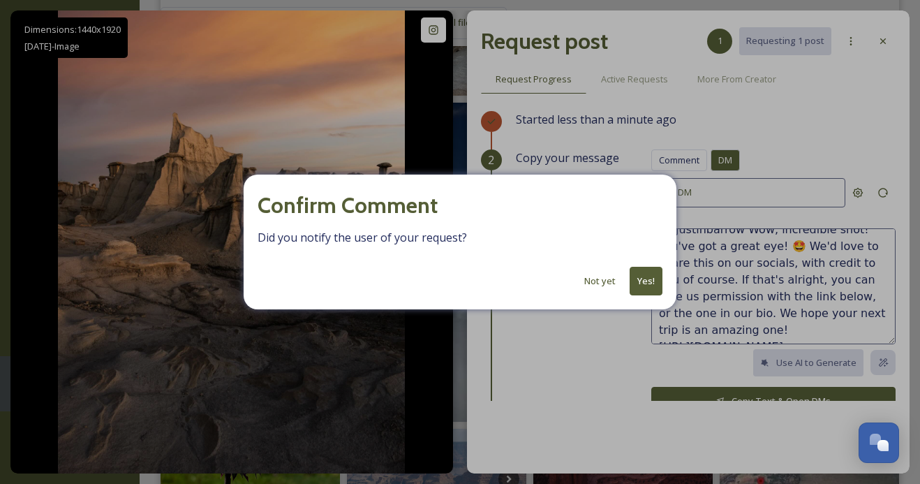
click at [651, 277] on button "Yes!" at bounding box center [646, 281] width 33 height 29
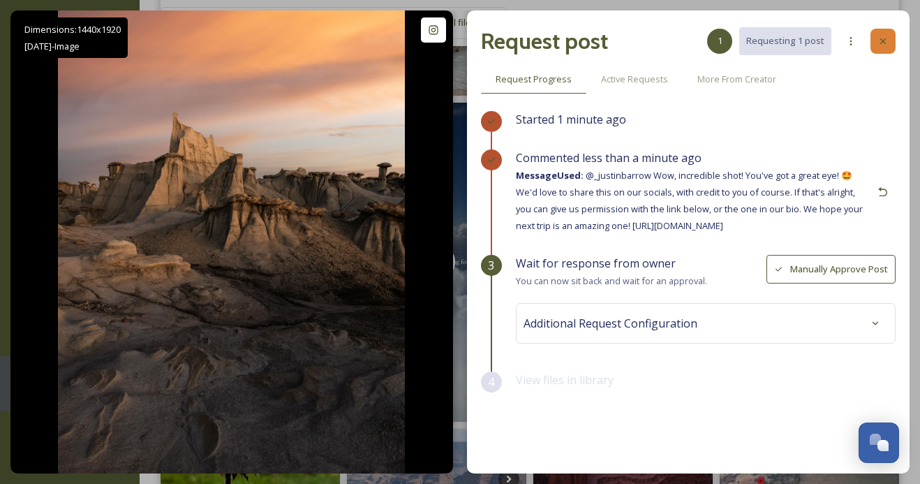
click at [892, 37] on div at bounding box center [883, 41] width 25 height 25
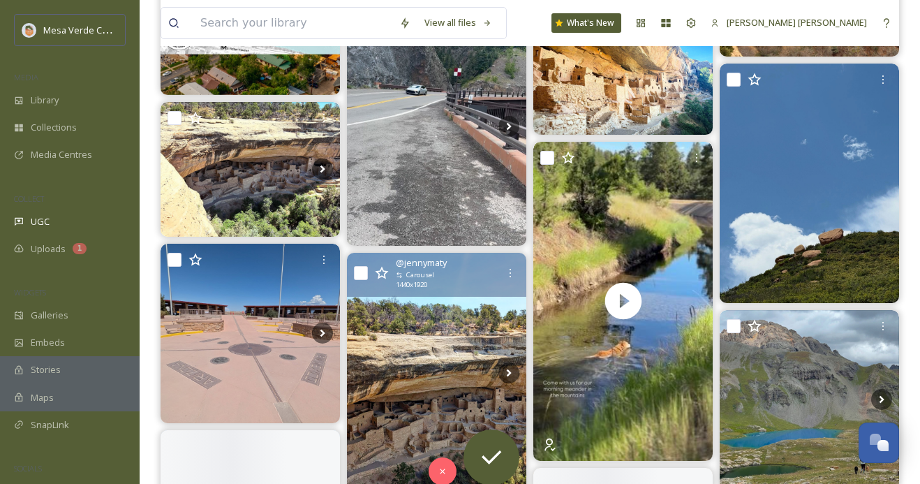
scroll to position [1829, 0]
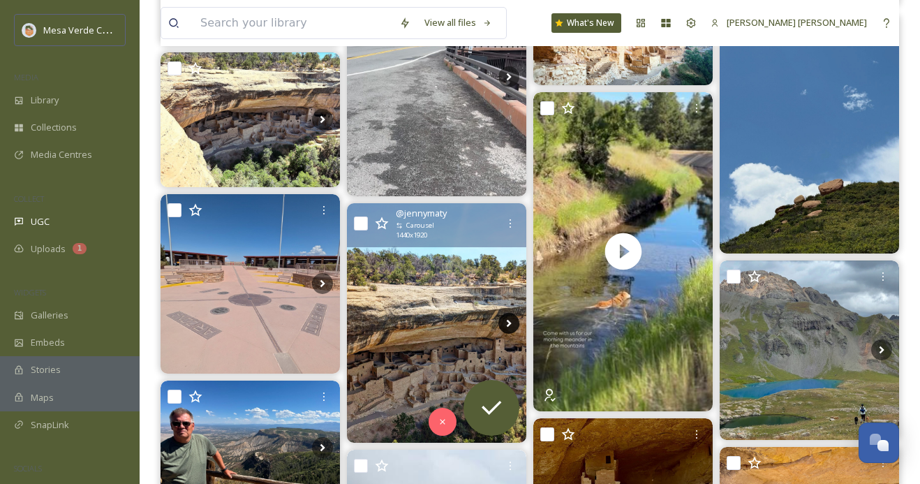
click at [510, 323] on icon at bounding box center [509, 323] width 5 height 8
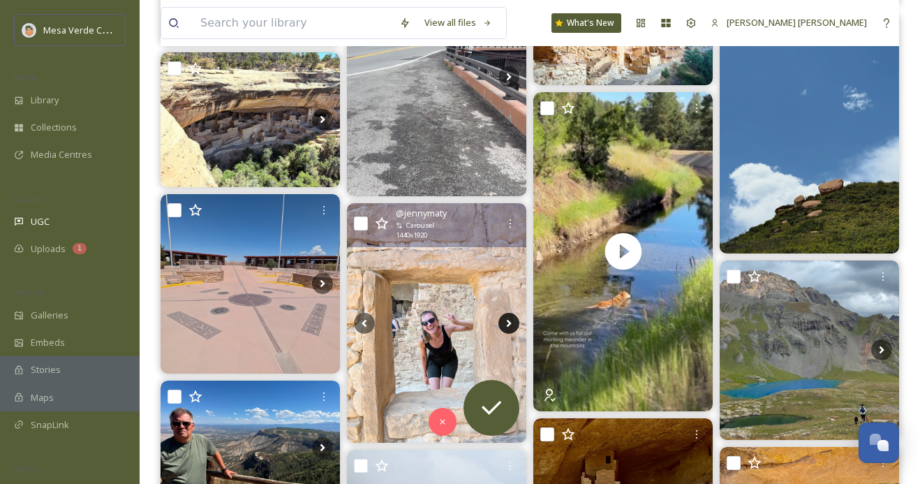
click at [509, 323] on icon at bounding box center [509, 323] width 5 height 8
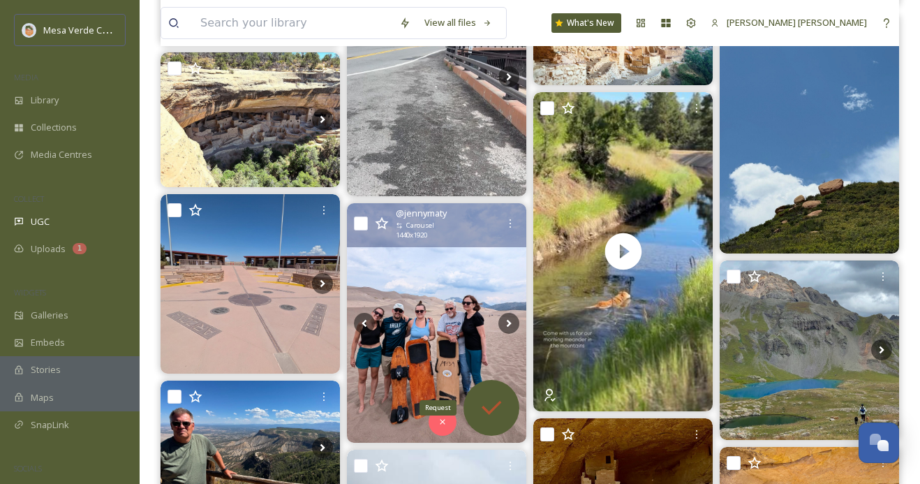
click at [486, 417] on icon at bounding box center [492, 408] width 28 height 28
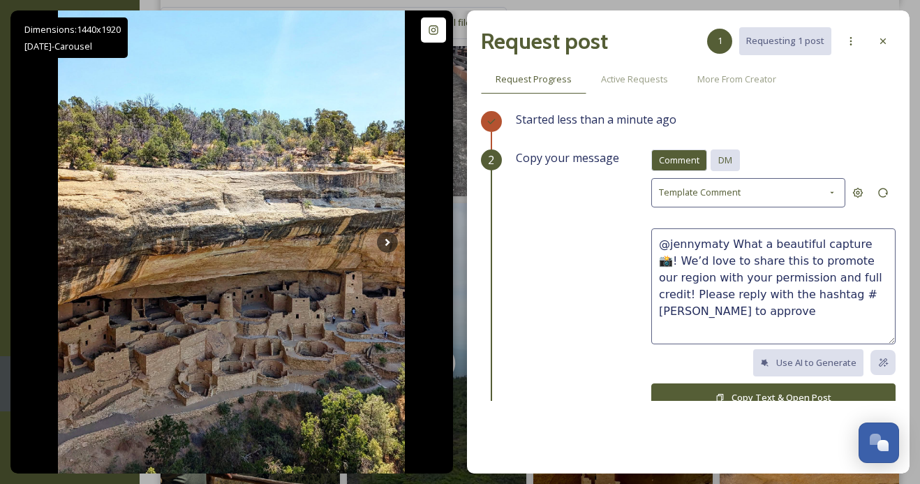
click at [713, 152] on div "DM" at bounding box center [725, 160] width 29 height 22
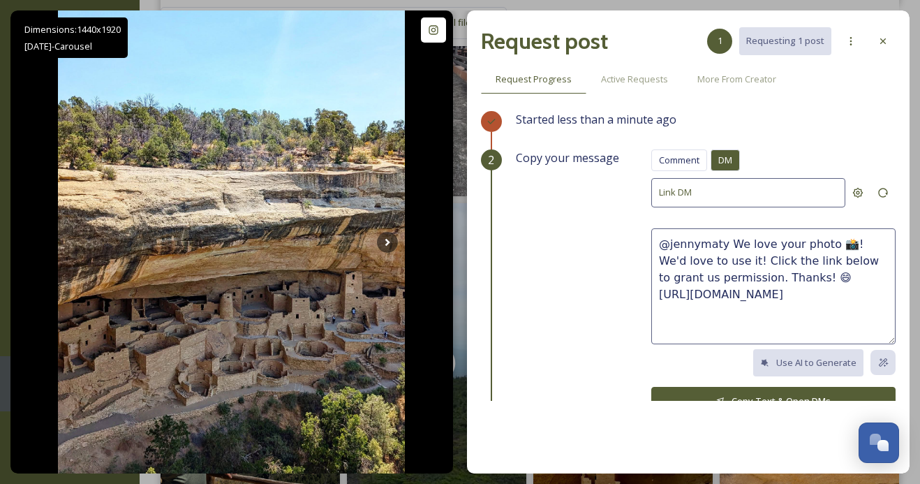
drag, startPoint x: 777, startPoint y: 276, endPoint x: 727, endPoint y: 245, distance: 59.3
click at [727, 245] on textarea "@jennymaty We love your photo 📸! We'd love to use it! Click the link below to g…" at bounding box center [773, 286] width 244 height 116
drag, startPoint x: 786, startPoint y: 274, endPoint x: 727, endPoint y: 246, distance: 65.6
click at [727, 246] on textarea "@jennymaty We love your photo 📸! We'd love to use it! Click the link below to g…" at bounding box center [773, 286] width 244 height 116
paste textarea "This photo is super cool! We'd love to share it on our socials, with credit to …"
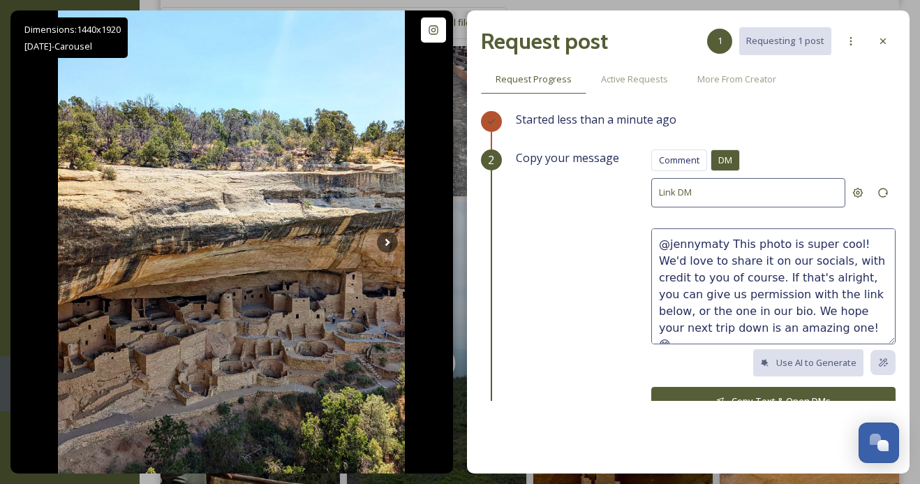
drag, startPoint x: 843, startPoint y: 243, endPoint x: 737, endPoint y: 239, distance: 105.5
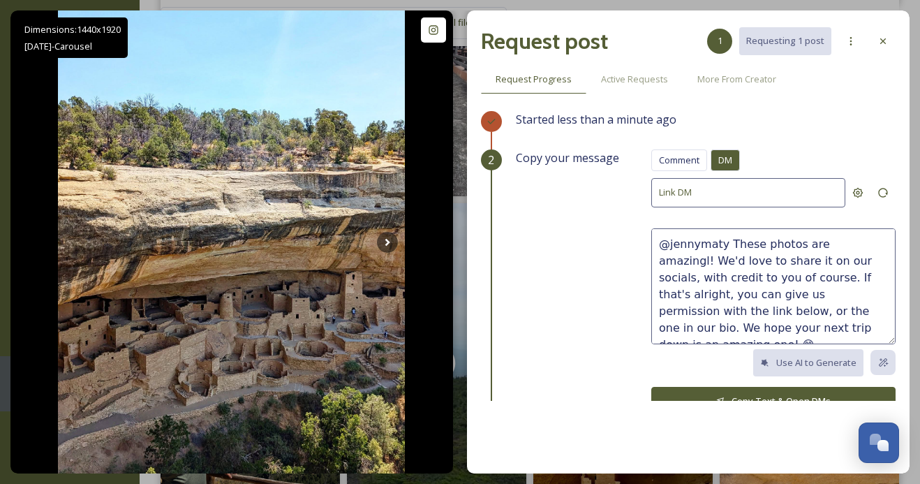
click at [872, 244] on textarea "@jennymaty These photos are amazingl! We'd love to share it on our socials, wit…" at bounding box center [773, 286] width 244 height 116
click at [860, 247] on textarea "@jennymaty These photos are amazingl! We hope you and your family had an awesom…" at bounding box center [773, 286] width 244 height 116
click at [771, 275] on textarea "@jennymaty These photos are amazing! We hope you and your family had an awesome…" at bounding box center [773, 286] width 244 height 116
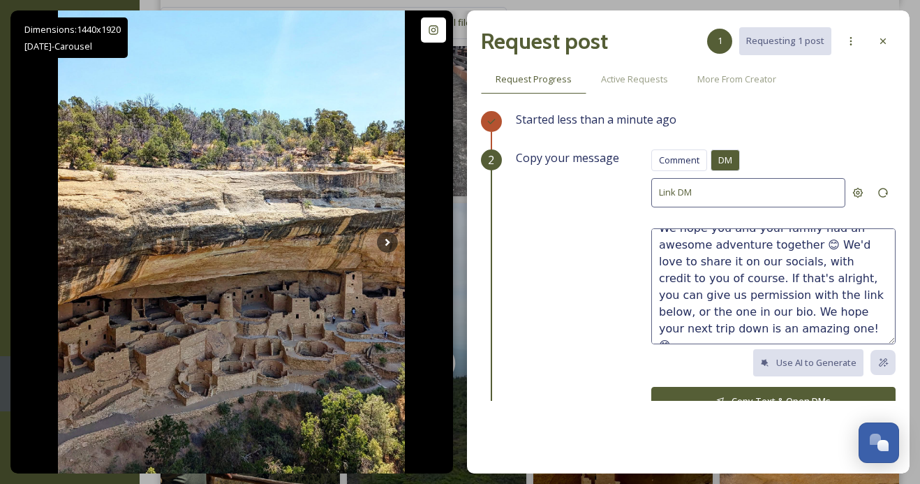
click at [878, 245] on textarea "@jennymaty These photos are amazing! We hope you and your family had an awesome…" at bounding box center [773, 286] width 244 height 116
click at [753, 327] on textarea "@jennymaty These photos are amazing! We hope you and your family had an awesome…" at bounding box center [773, 286] width 244 height 116
click at [845, 310] on textarea "@jennymaty These photos are amazing! We hope you and your family had an awesome…" at bounding box center [773, 286] width 244 height 116
drag, startPoint x: 760, startPoint y: 330, endPoint x: 709, endPoint y: 329, distance: 51.0
click at [709, 329] on textarea "@jennymaty These photos are amazing! We hope you and your family had an awesome…" at bounding box center [773, 286] width 244 height 116
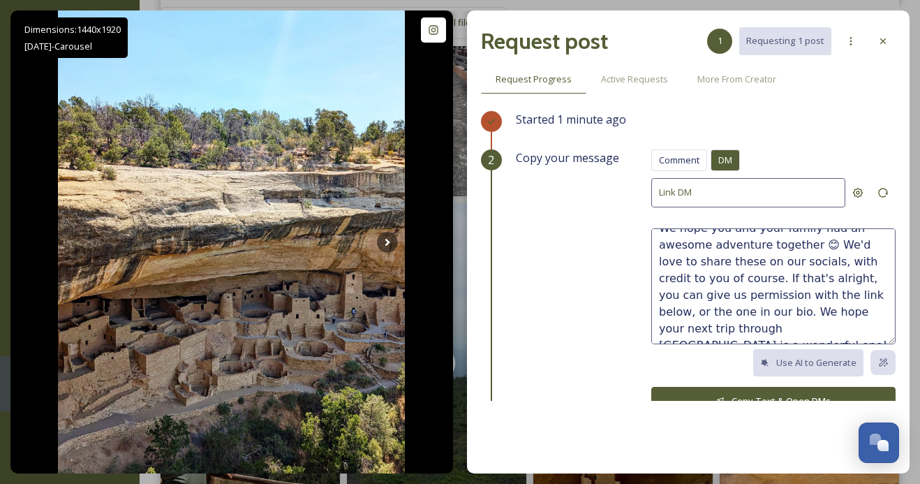
type textarea "@jennymaty These photos are amazing! We hope you and your family had an awesome…"
click at [709, 391] on button "Copy Text & Open DMs" at bounding box center [773, 401] width 244 height 29
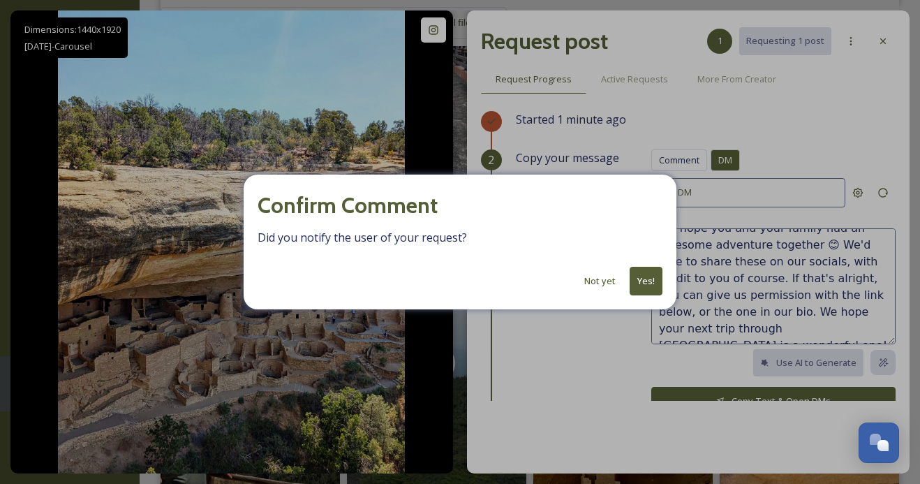
click at [646, 283] on button "Yes!" at bounding box center [646, 281] width 33 height 29
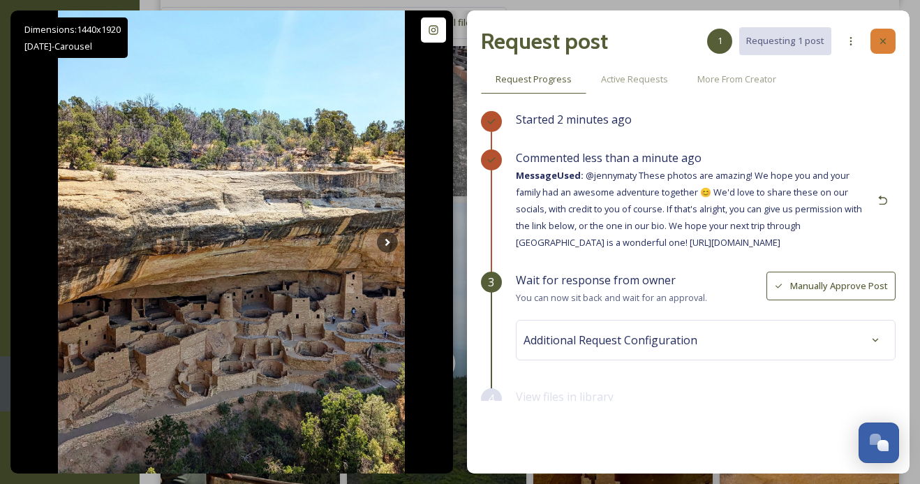
click at [880, 37] on icon at bounding box center [883, 41] width 11 height 11
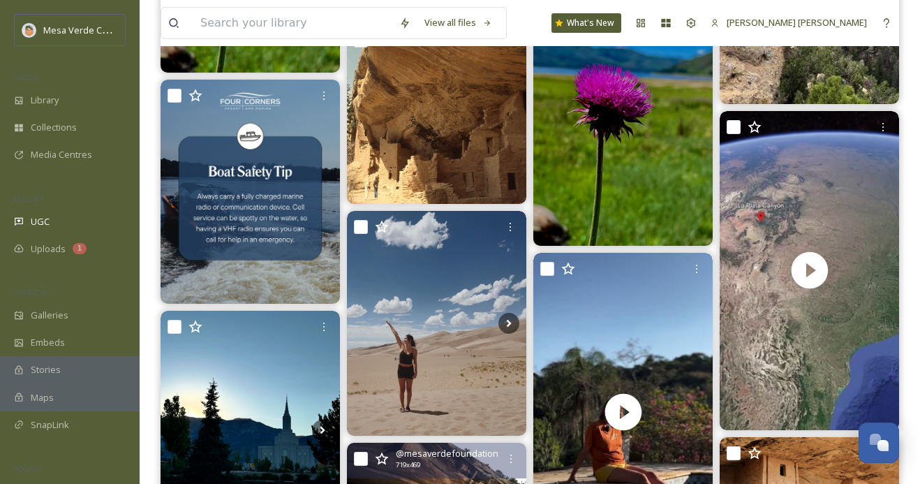
scroll to position [1068, 0]
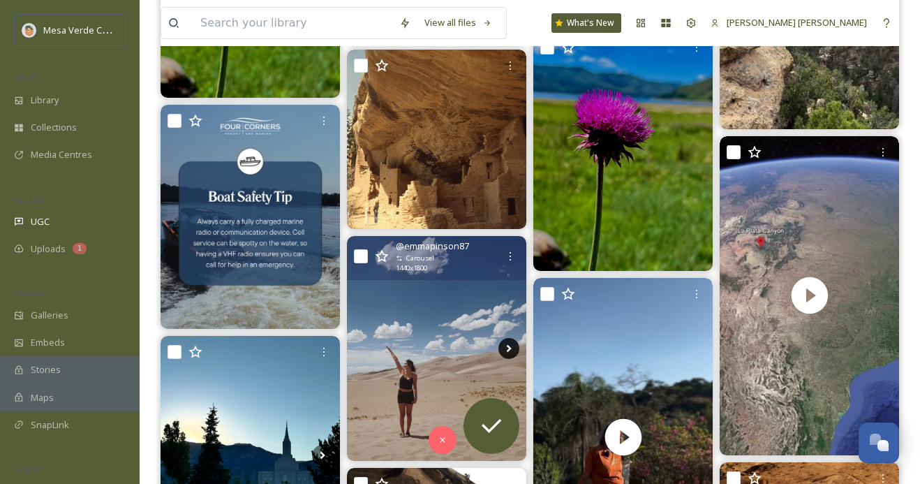
click at [508, 345] on icon at bounding box center [509, 349] width 5 height 8
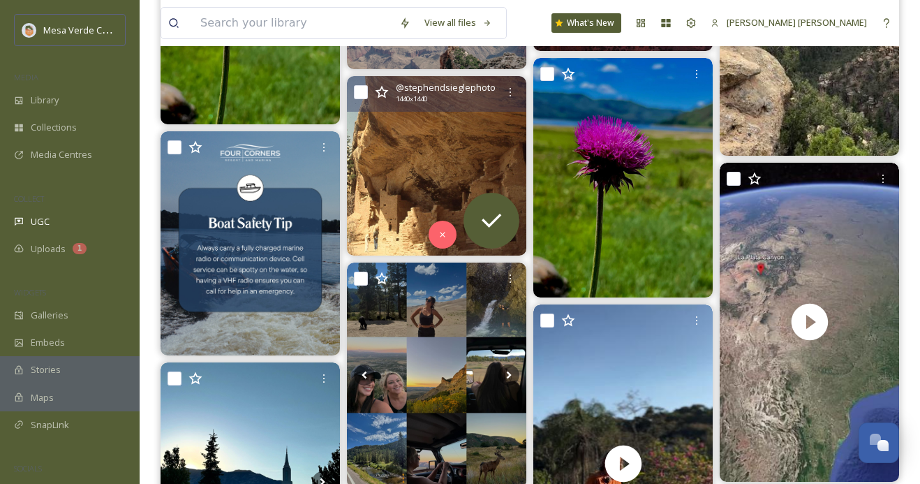
scroll to position [1080, 0]
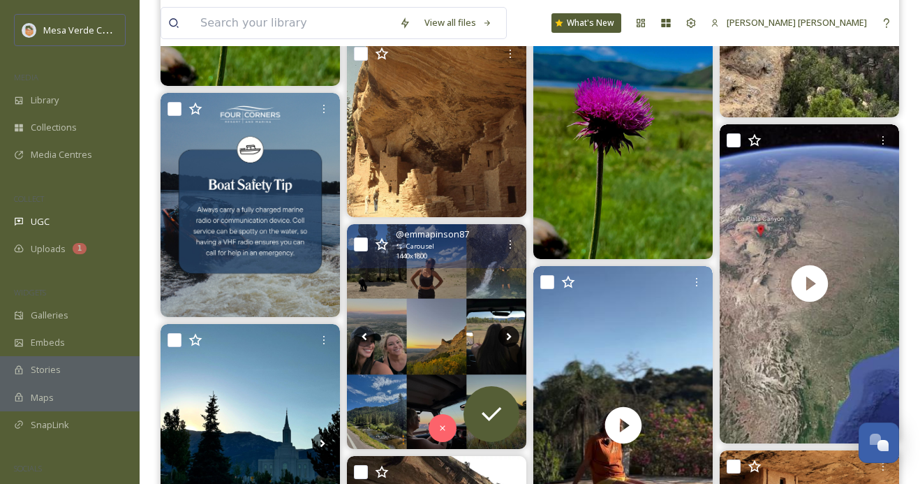
click at [506, 331] on icon at bounding box center [508, 336] width 21 height 21
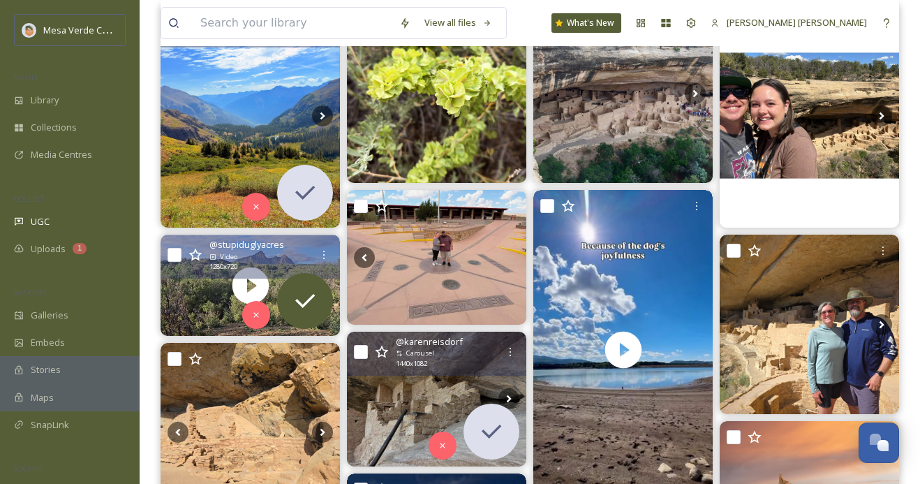
scroll to position [208, 0]
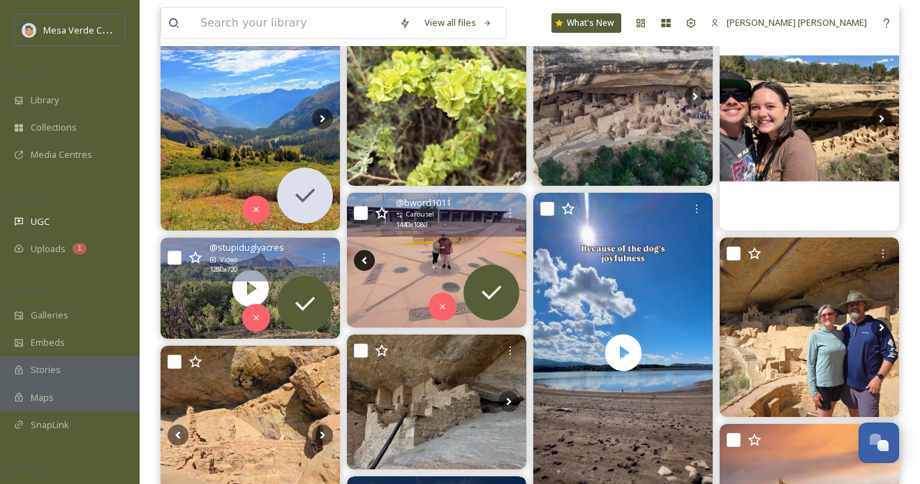
click at [366, 258] on icon at bounding box center [364, 260] width 5 height 8
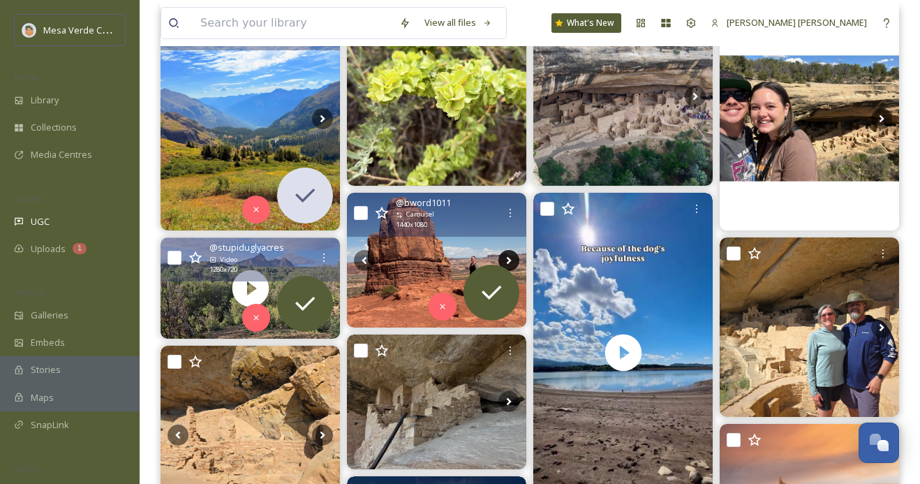
click at [506, 250] on icon at bounding box center [508, 260] width 21 height 21
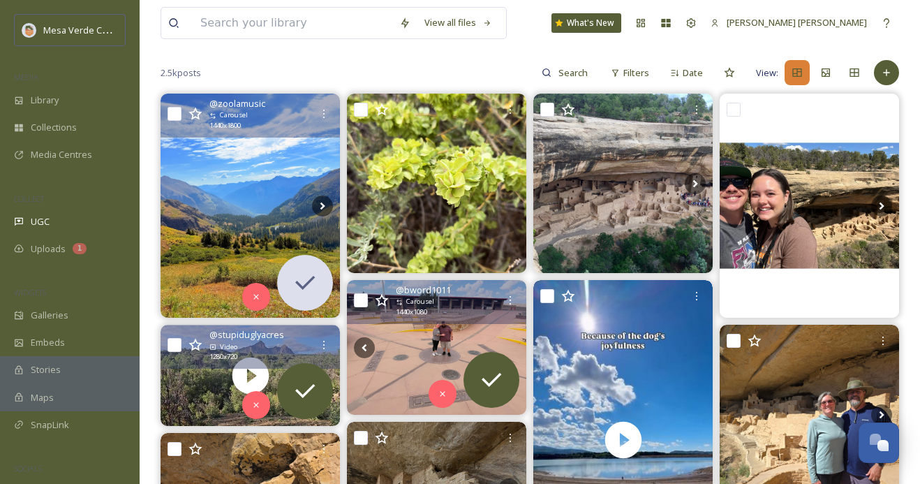
scroll to position [71, 0]
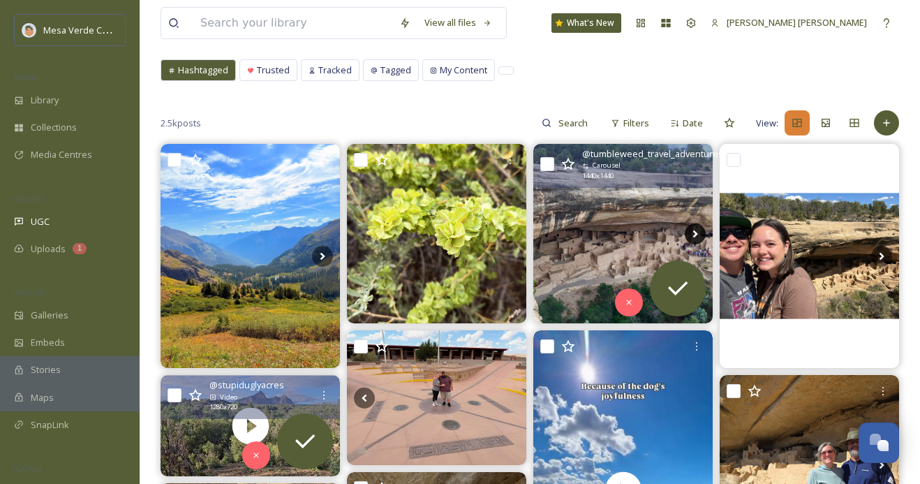
click at [693, 237] on icon at bounding box center [695, 233] width 21 height 21
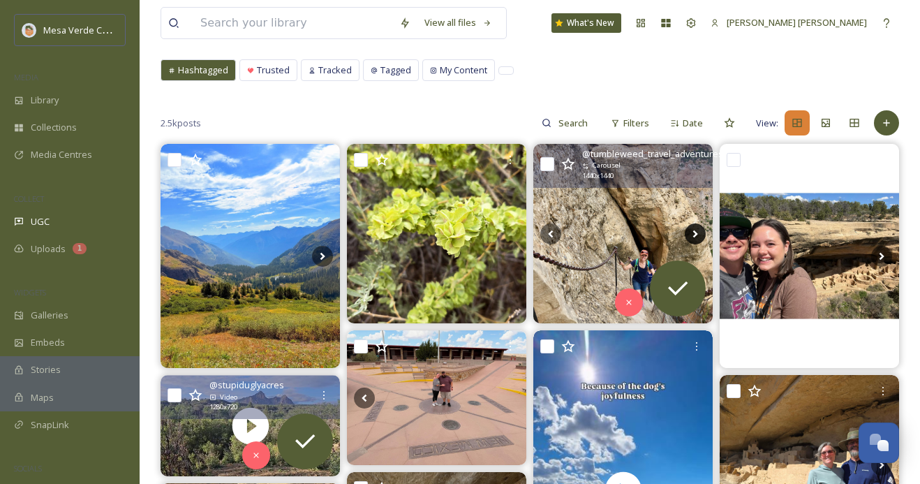
click at [694, 233] on icon at bounding box center [695, 233] width 21 height 21
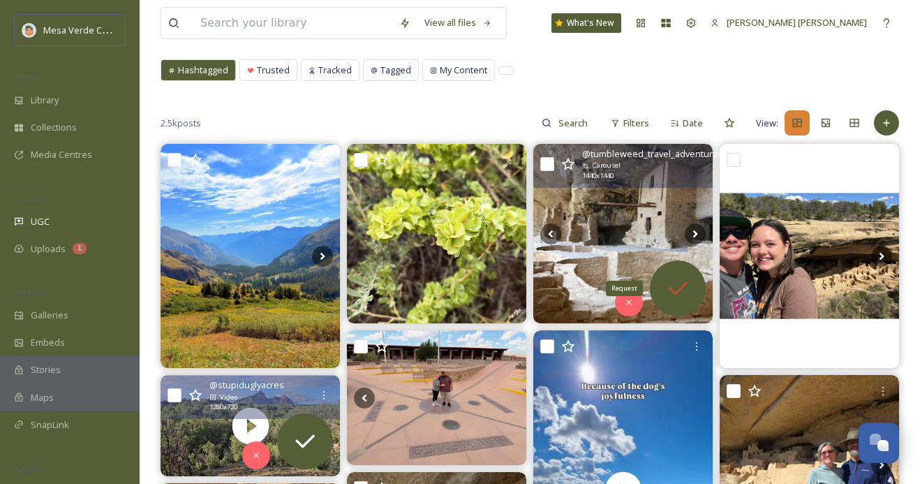
click at [683, 294] on icon at bounding box center [678, 288] width 28 height 28
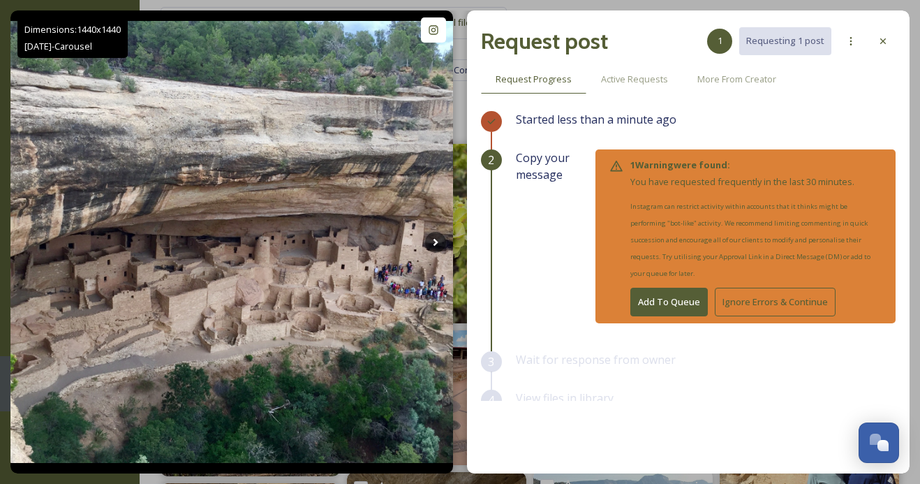
click at [668, 288] on button "Add To Queue" at bounding box center [668, 302] width 77 height 29
